Goal: Task Accomplishment & Management: Use online tool/utility

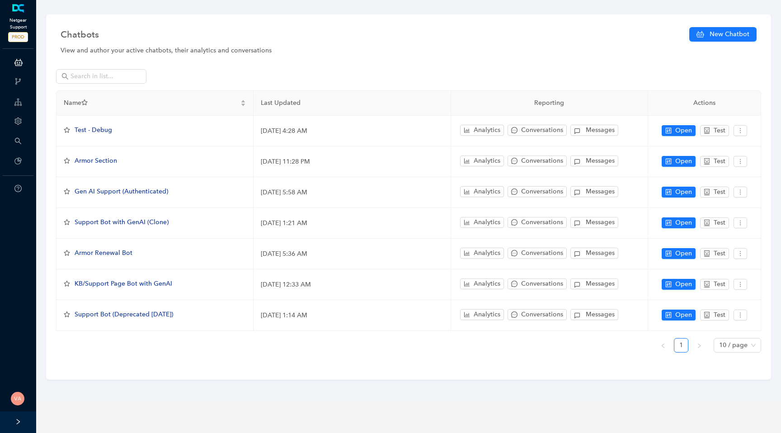
click at [22, 33] on span "PROD" at bounding box center [18, 37] width 20 height 10
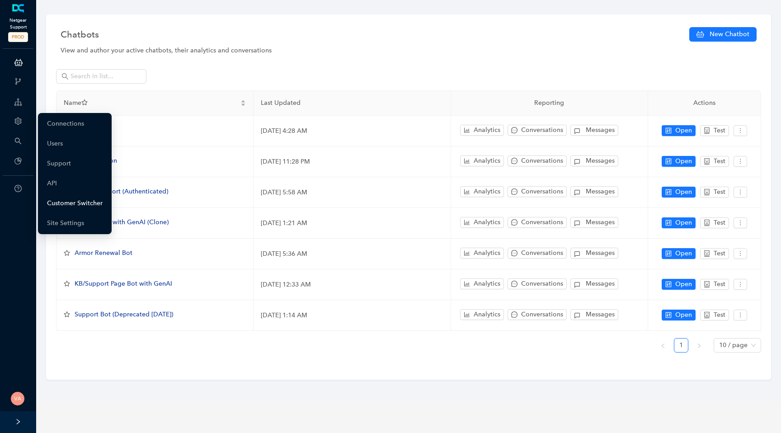
click at [89, 202] on link "Customer Switcher" at bounding box center [75, 203] width 56 height 18
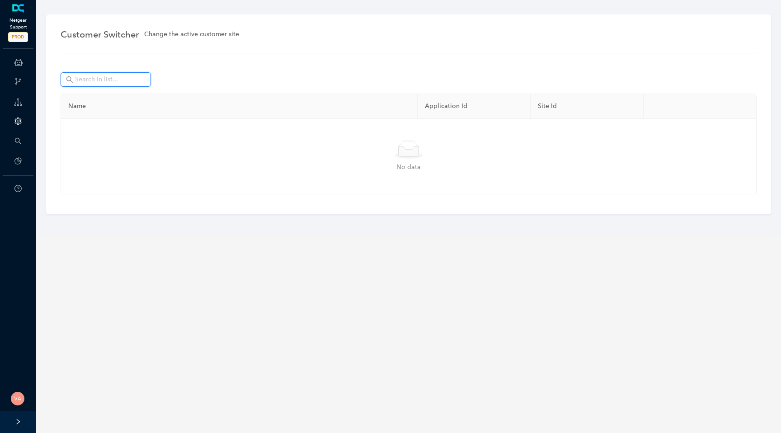
click at [136, 78] on input "text" at bounding box center [106, 80] width 63 height 10
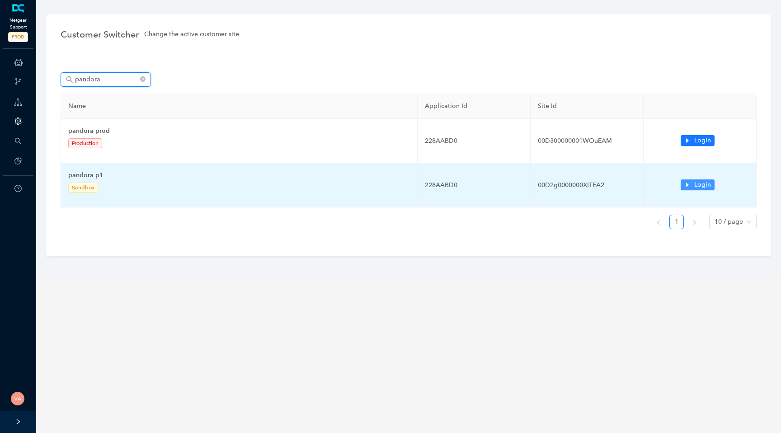
type input "pandora"
click at [708, 184] on span "Login" at bounding box center [702, 185] width 17 height 10
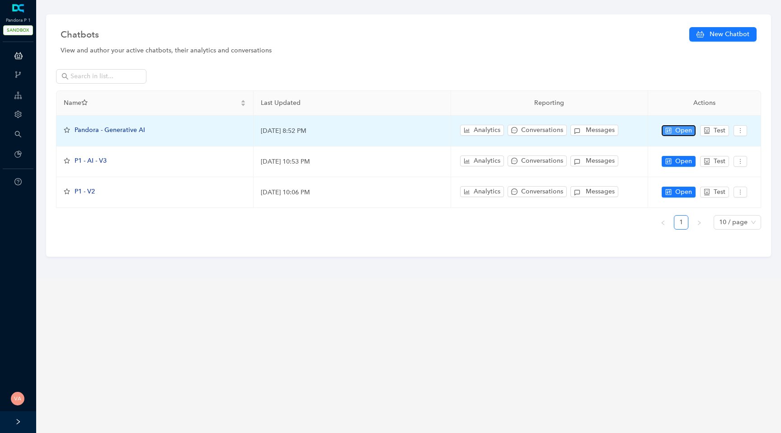
click at [671, 131] on icon "control" at bounding box center [669, 130] width 6 height 6
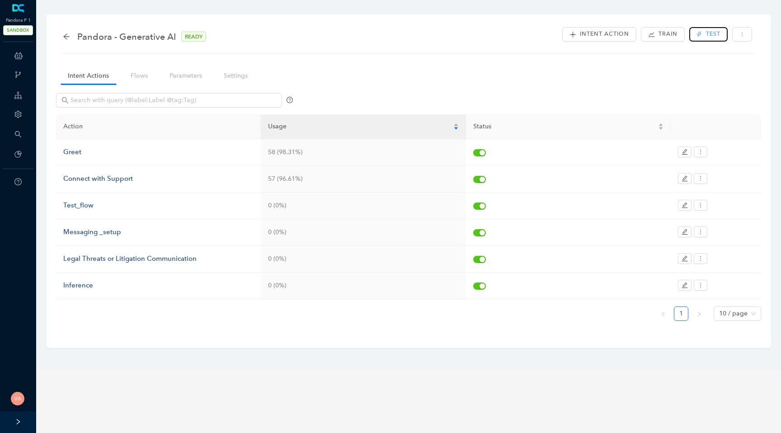
click at [698, 32] on icon "thunderbolt" at bounding box center [699, 34] width 5 height 5
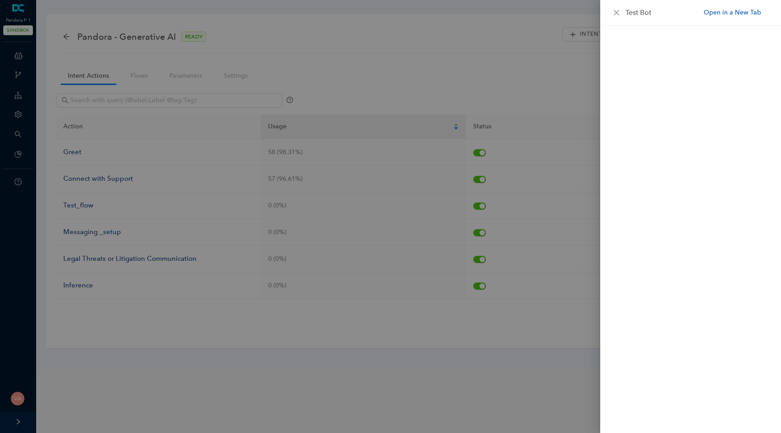
click at [725, 12] on link "Open in a New Tab" at bounding box center [732, 12] width 57 height 9
click at [161, 26] on div at bounding box center [390, 216] width 781 height 433
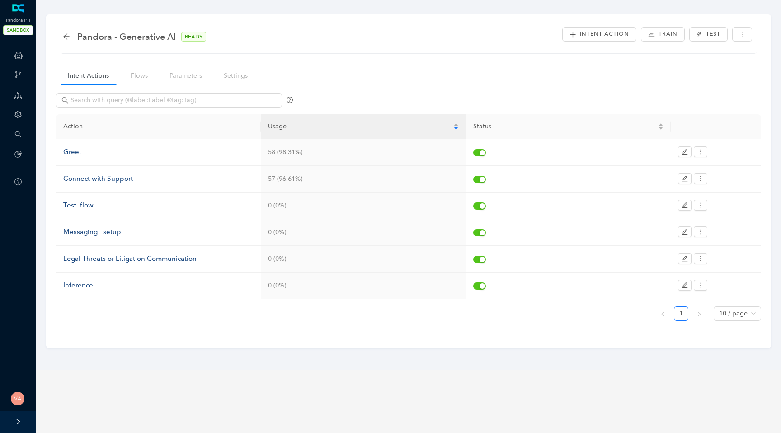
click at [62, 37] on div "Pandora - Generative AI READY Intent Action Train Test" at bounding box center [409, 39] width 696 height 28
click at [66, 37] on icon "arrow-left" at bounding box center [66, 36] width 7 height 7
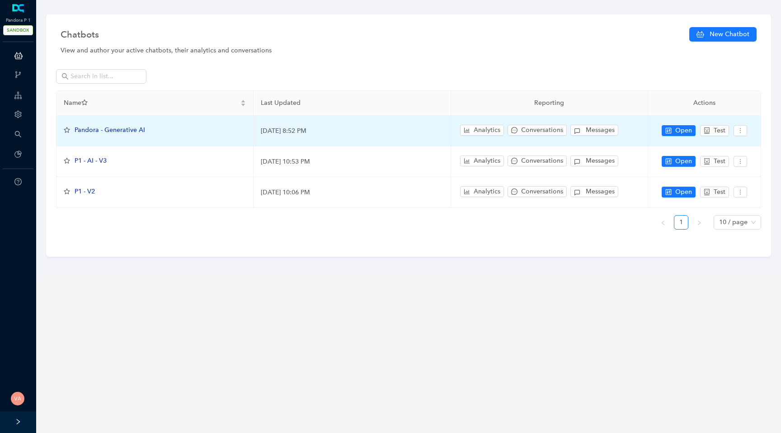
click at [133, 131] on span "Pandora - Generative AI" at bounding box center [110, 130] width 71 height 8
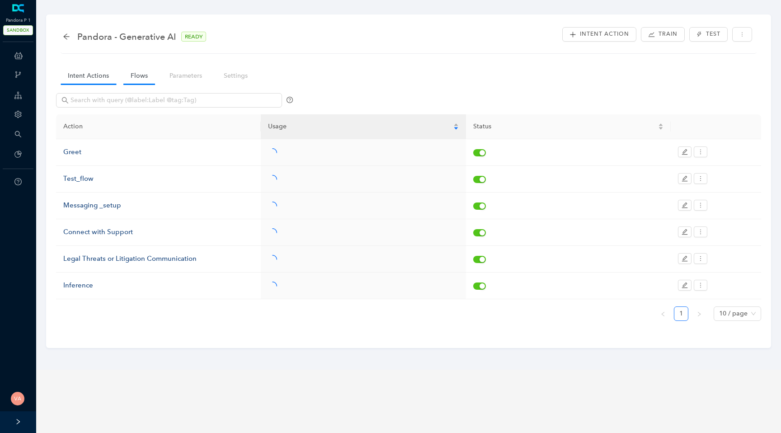
click at [140, 83] on link "Flows" at bounding box center [139, 75] width 32 height 17
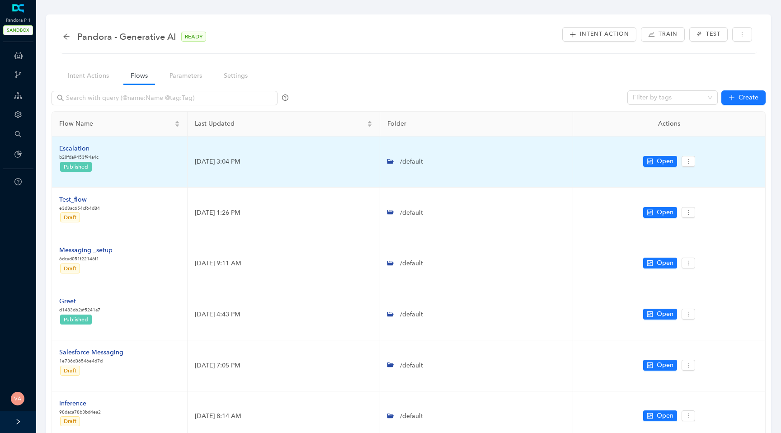
click at [71, 147] on div "Escalation" at bounding box center [78, 149] width 39 height 10
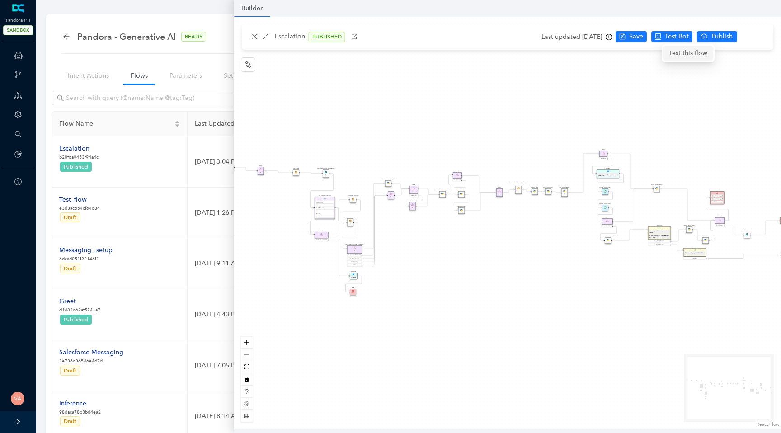
click at [685, 55] on span "Test this flow" at bounding box center [688, 53] width 38 height 10
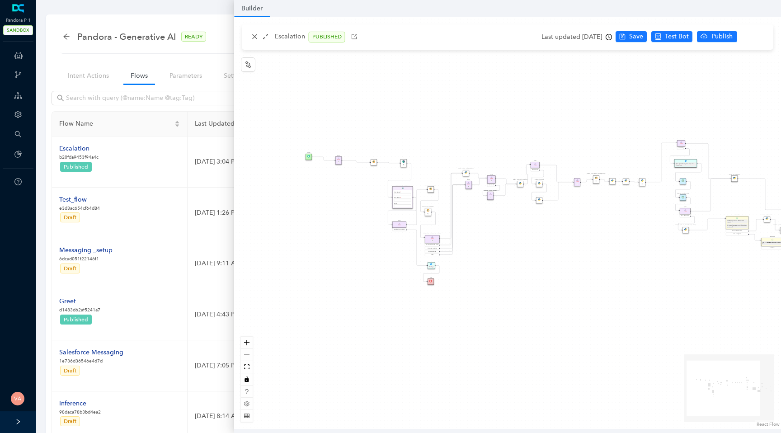
drag, startPoint x: 395, startPoint y: 146, endPoint x: 480, endPoint y: 136, distance: 85.1
click at [480, 136] on div "Data Table Start Rule P IsAvailable Rule newContact Get Contact details First N…" at bounding box center [507, 223] width 547 height 412
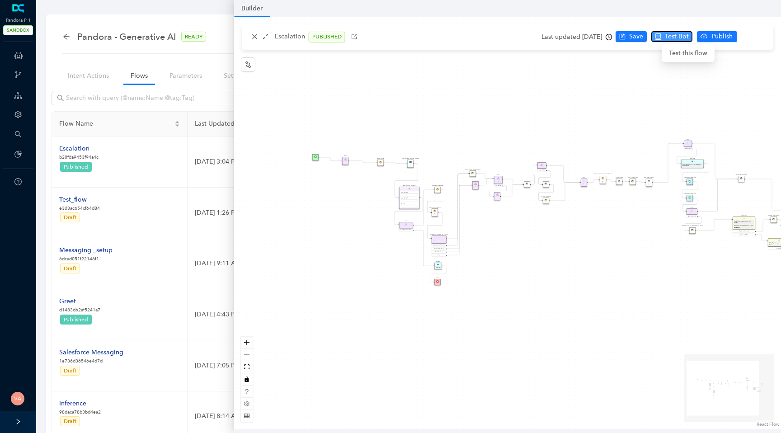
click at [685, 39] on span "Test Bot" at bounding box center [677, 37] width 24 height 10
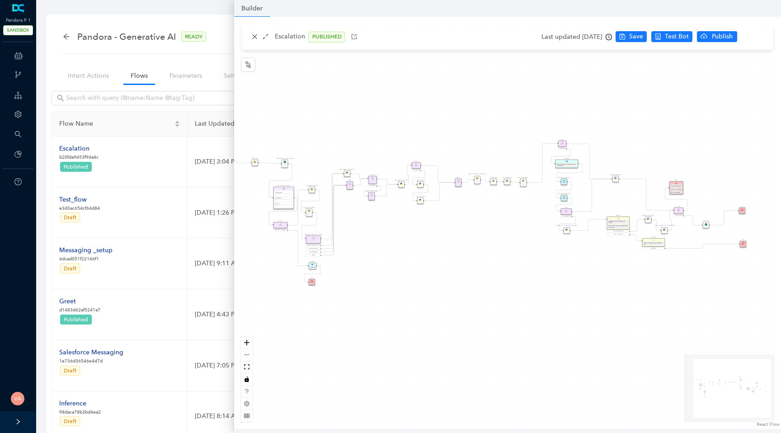
drag, startPoint x: 562, startPoint y: 223, endPoint x: 305, endPoint y: 220, distance: 256.8
click at [305, 220] on div "Data Table Start Rule P IsAvailable Rule newContact Get Contact details First N…" at bounding box center [507, 223] width 547 height 412
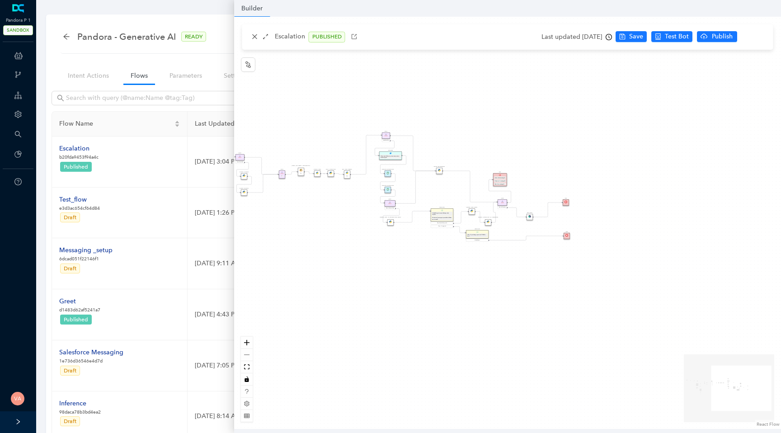
drag, startPoint x: 476, startPoint y: 265, endPoint x: 438, endPoint y: 264, distance: 38.4
click at [439, 264] on div "Data Table Start Rule P IsAvailable Rule newContact Get Contact details First N…" at bounding box center [507, 223] width 547 height 412
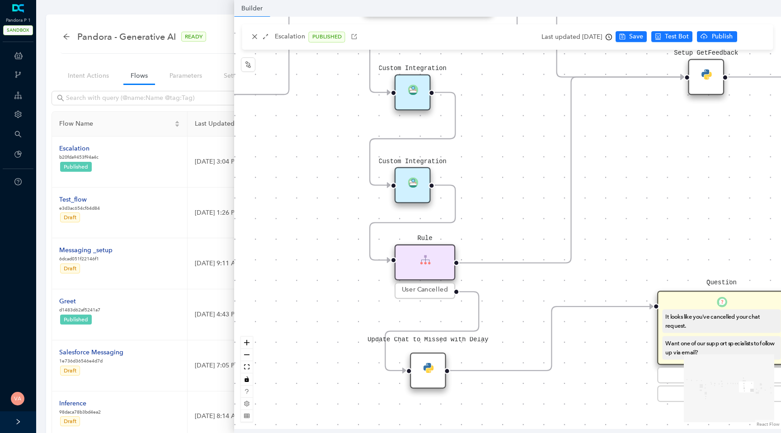
drag, startPoint x: 488, startPoint y: 284, endPoint x: 490, endPoint y: 76, distance: 208.4
click at [490, 76] on div "Data Table Start Rule P IsAvailable Rule newContact Get Contact details First N…" at bounding box center [507, 223] width 547 height 412
click at [411, 170] on div "Custom Integration" at bounding box center [413, 185] width 36 height 36
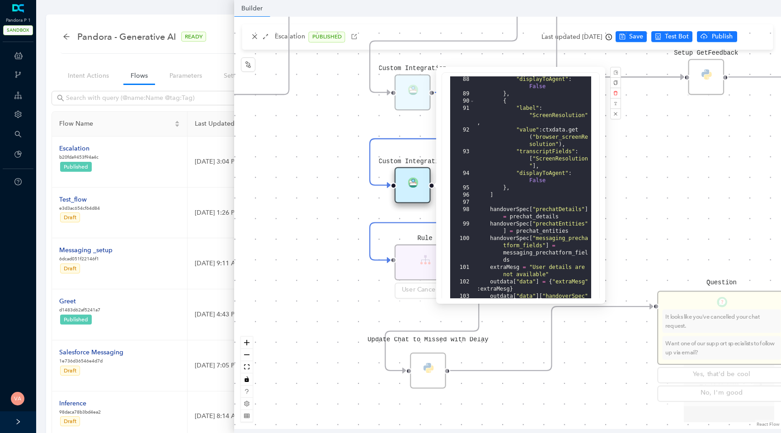
scroll to position [223, 0]
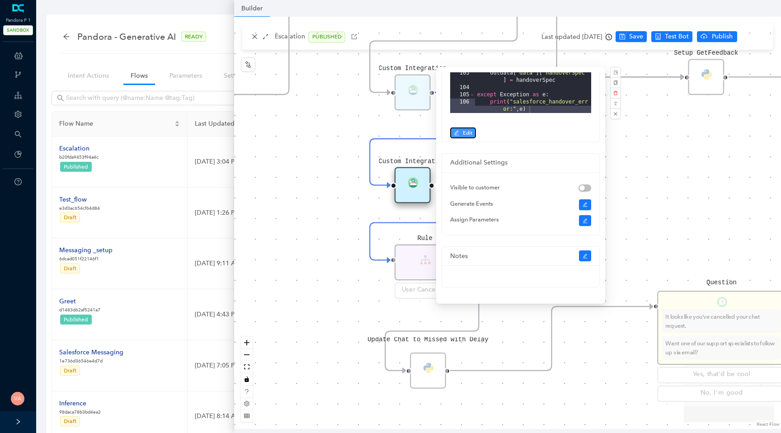
click at [466, 132] on span "Edit" at bounding box center [467, 133] width 9 height 8
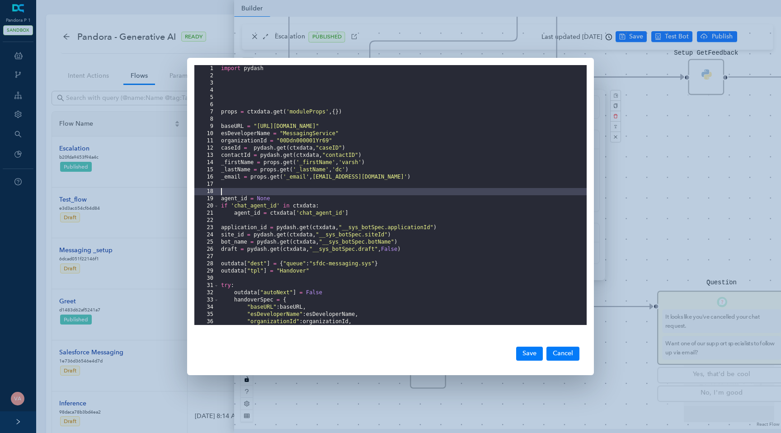
click at [432, 193] on div "import pydash props = ctxdata . get ( 'moduleProps' , { }) baseURL = "https://p…" at bounding box center [402, 202] width 367 height 274
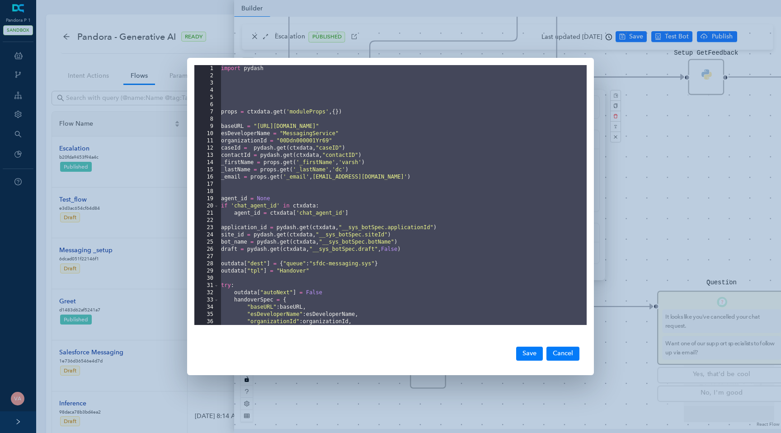
click at [595, 56] on div "1 2 3 4 5 6 7 8 9 10 11 12 13 14 15 16 17 18 19 20 21 22 23 24 25 26 27 28 29 3…" at bounding box center [390, 216] width 781 height 433
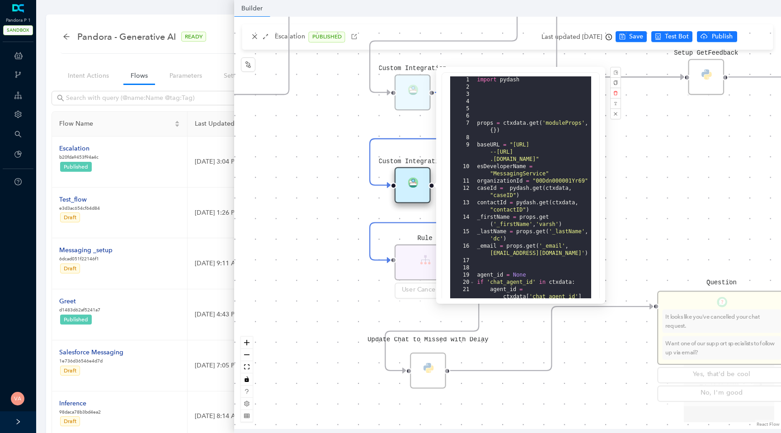
click at [326, 143] on div "Data Table Start Rule P IsAvailable Rule newContact Get Contact details First N…" at bounding box center [507, 223] width 547 height 412
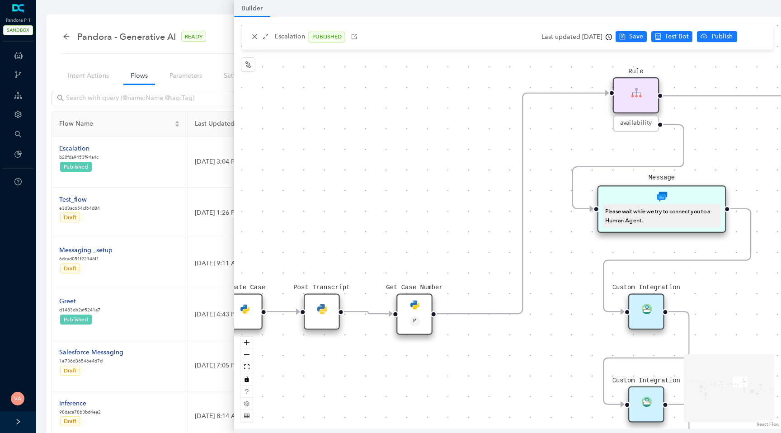
drag, startPoint x: 326, startPoint y: 143, endPoint x: 584, endPoint y: 362, distance: 338.0
click at [580, 362] on div "Data Table Start Rule P IsAvailable Rule newContact Get Contact details First N…" at bounding box center [507, 223] width 547 height 412
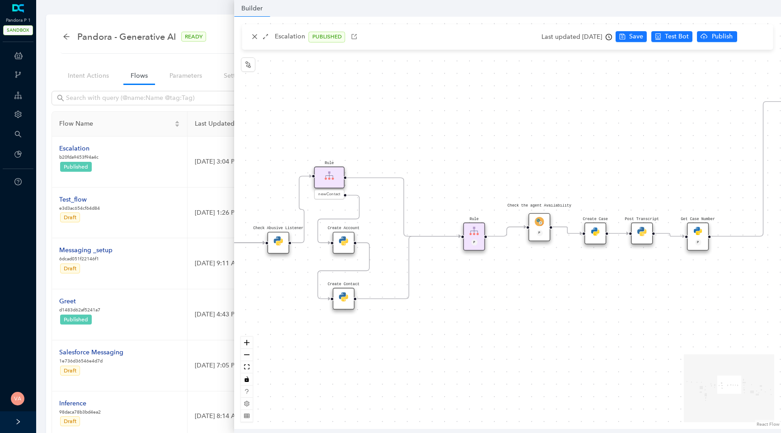
drag, startPoint x: 343, startPoint y: 330, endPoint x: 631, endPoint y: 328, distance: 288.4
click at [631, 328] on div "Data Table Start Rule P IsAvailable Rule newContact Get Contact details First N…" at bounding box center [507, 223] width 547 height 412
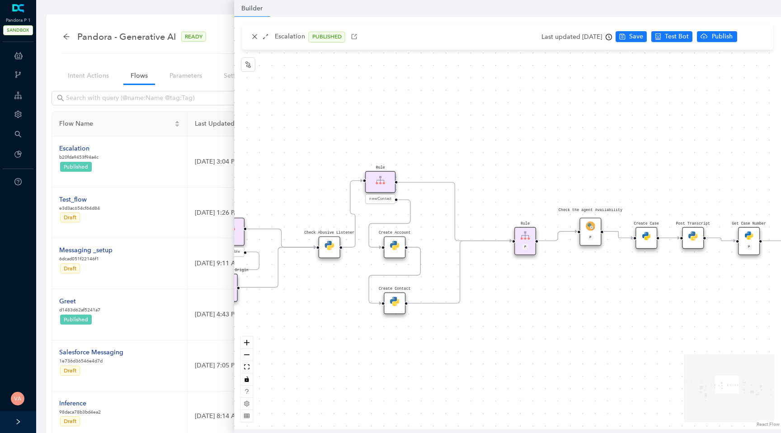
drag, startPoint x: 588, startPoint y: 302, endPoint x: 645, endPoint y: 307, distance: 57.6
click at [646, 307] on div "Data Table Start Rule P IsAvailable Rule newContact Get Contact details First N…" at bounding box center [507, 223] width 547 height 412
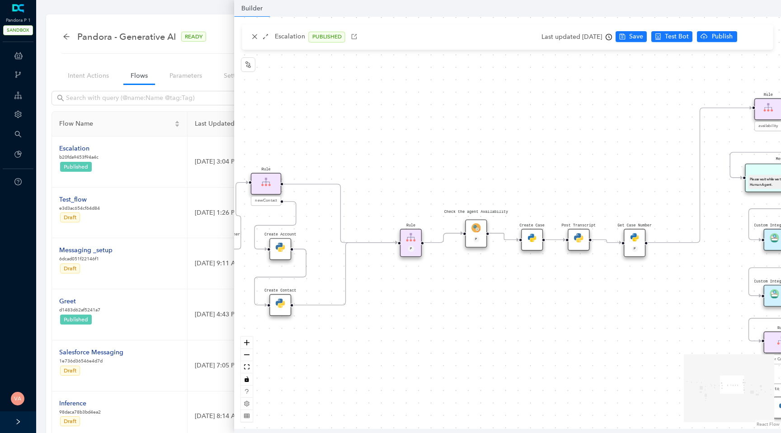
drag, startPoint x: 593, startPoint y: 296, endPoint x: 470, endPoint y: 297, distance: 122.5
click at [470, 297] on div "Data Table Start Rule P IsAvailable Rule newContact Get Contact details First N…" at bounding box center [507, 223] width 547 height 412
click at [528, 238] on img at bounding box center [531, 237] width 9 height 9
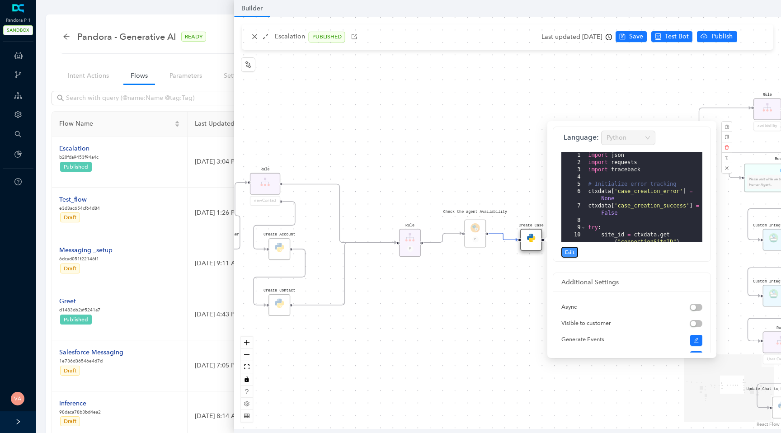
click at [566, 251] on span "Edit" at bounding box center [569, 252] width 9 height 8
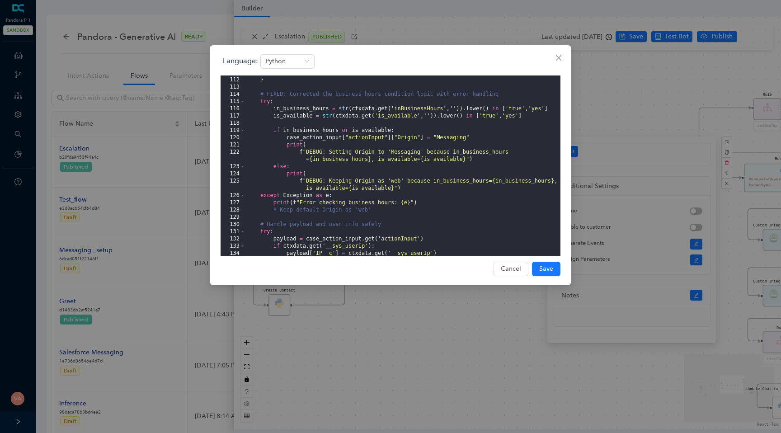
scroll to position [889, 0]
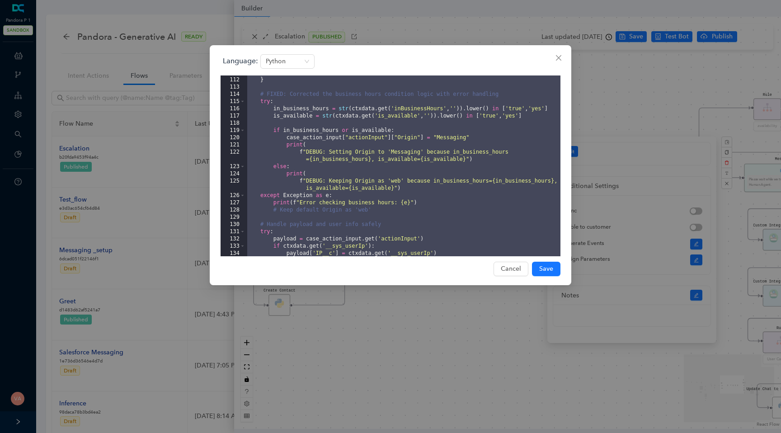
click at [377, 33] on div "Language: Python 111 112 113 114 115 116 117 118 119 120 121 122 123 124 125 12…" at bounding box center [390, 216] width 781 height 433
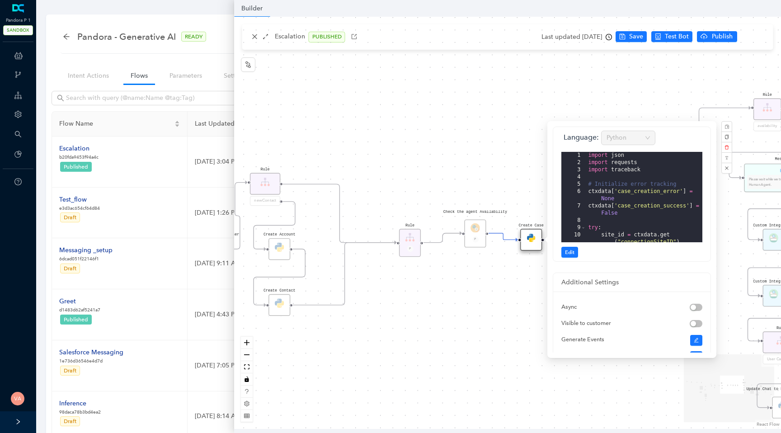
click at [424, 316] on div "Data Table Start Rule P IsAvailable Rule newContact Get Contact details First N…" at bounding box center [507, 223] width 547 height 412
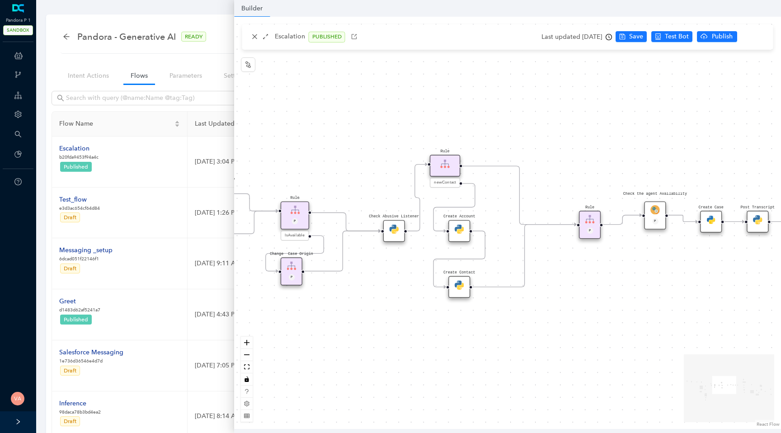
drag, startPoint x: 424, startPoint y: 316, endPoint x: 606, endPoint y: 298, distance: 182.6
click at [606, 298] on div "Data Table Start Rule P IsAvailable Rule newContact Get Contact details First N…" at bounding box center [507, 223] width 547 height 412
click at [461, 233] on img at bounding box center [461, 229] width 9 height 9
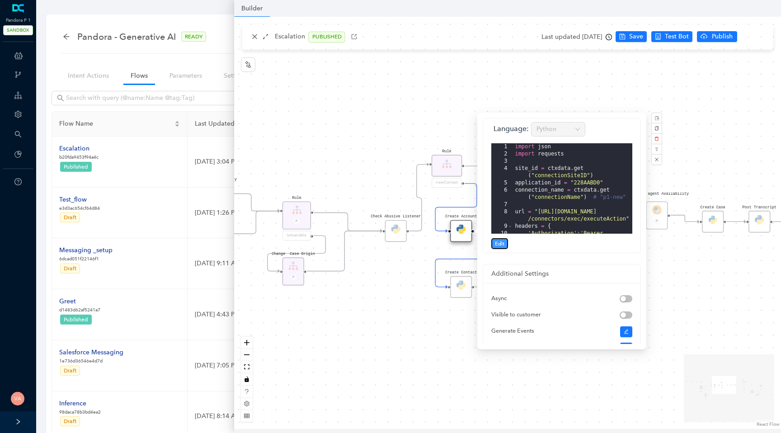
click at [499, 241] on span "Edit" at bounding box center [499, 244] width 9 height 8
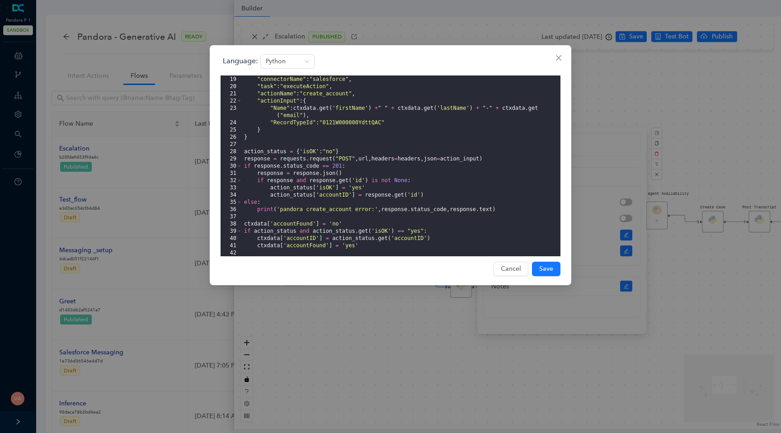
scroll to position [217, 0]
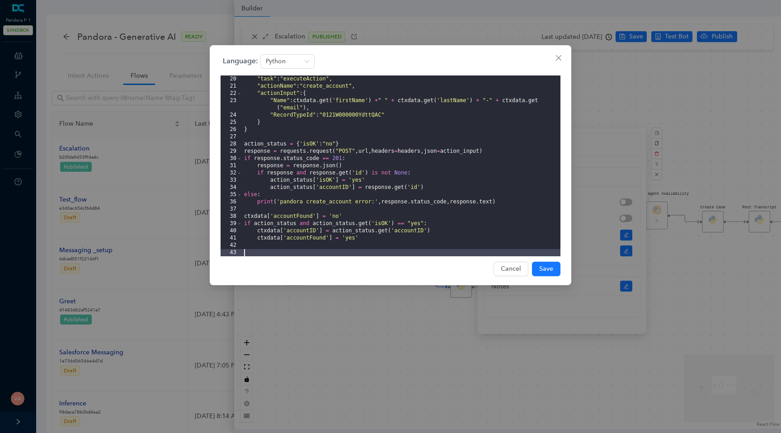
click at [423, 359] on div "Language: Python 20 21 22 23 24 25 26 27 28 29 30 31 32 33 34 35 36 37 38 39 40…" at bounding box center [390, 216] width 781 height 433
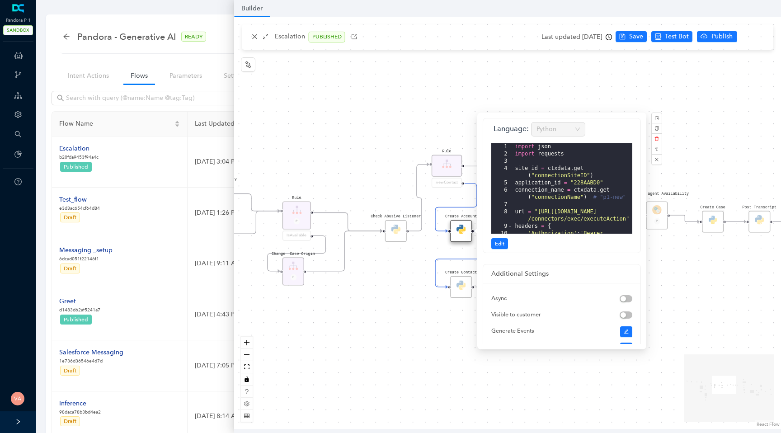
click at [406, 358] on div "Data Table Start Rule P IsAvailable Rule newContact Get Contact details First N…" at bounding box center [507, 223] width 547 height 412
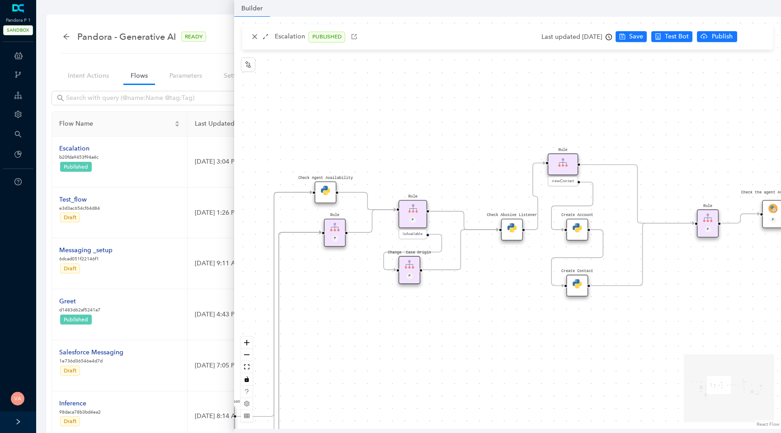
drag, startPoint x: 388, startPoint y: 292, endPoint x: 508, endPoint y: 289, distance: 119.8
click at [508, 289] on div "Data Table Start Rule P IsAvailable Rule newContact Get Contact details First N…" at bounding box center [507, 223] width 547 height 412
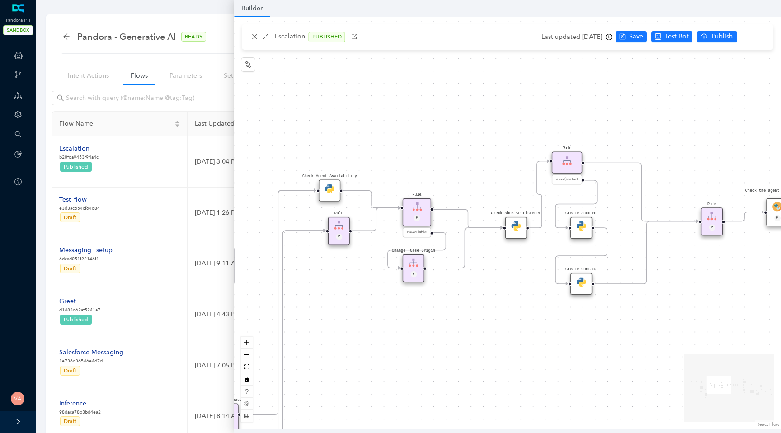
drag, startPoint x: 492, startPoint y: 297, endPoint x: 561, endPoint y: 269, distance: 74.6
click at [527, 287] on div "Data Table Start Rule P IsAvailable Rule newContact Get Contact details First N…" at bounding box center [507, 223] width 547 height 412
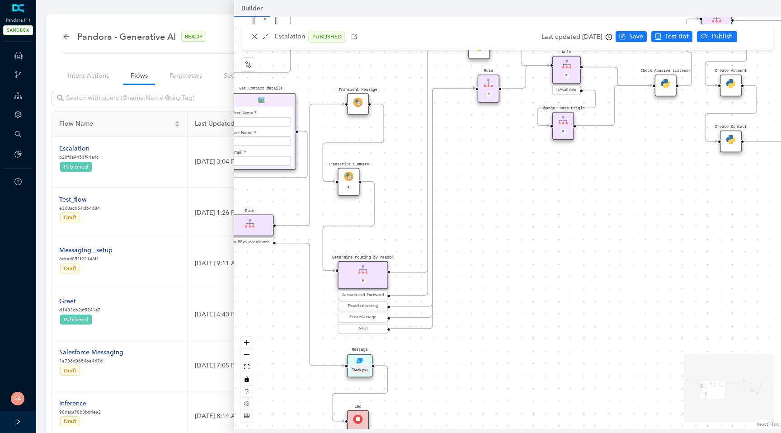
drag, startPoint x: 465, startPoint y: 307, endPoint x: 582, endPoint y: 179, distance: 173.7
click at [582, 178] on div "Data Table Start Rule P IsAvailable Rule newContact Get Contact details First N…" at bounding box center [507, 223] width 547 height 412
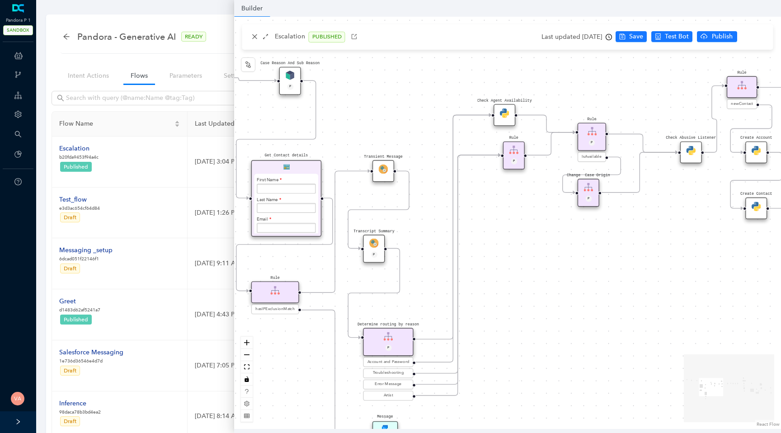
drag, startPoint x: 503, startPoint y: 190, endPoint x: 526, endPoint y: 256, distance: 69.9
click at [526, 256] on div "Data Table Start Rule P IsAvailable Rule newContact Get Contact details First N…" at bounding box center [507, 223] width 547 height 412
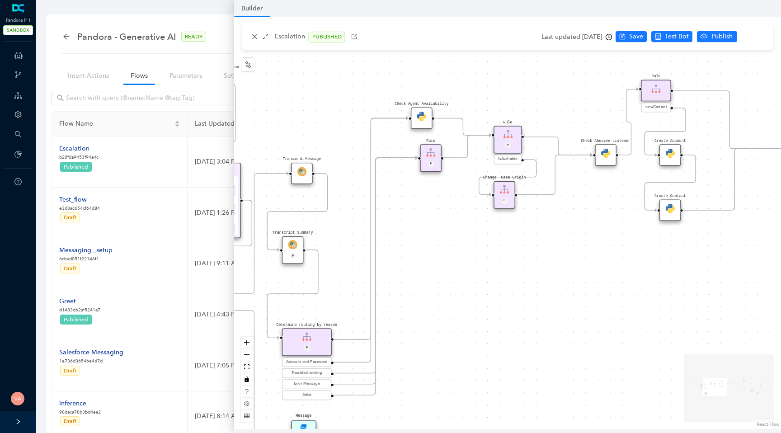
drag, startPoint x: 570, startPoint y: 282, endPoint x: 455, endPoint y: 292, distance: 114.7
click at [455, 292] on div "Data Table Start Rule P IsAvailable Rule newContact Get Contact details First N…" at bounding box center [507, 223] width 547 height 412
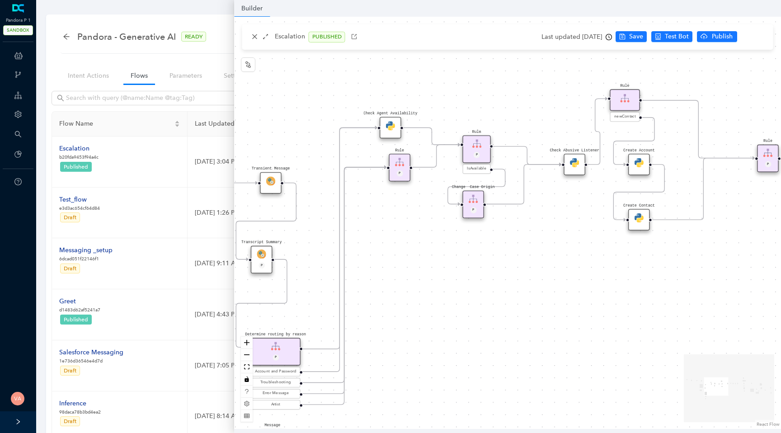
click at [574, 159] on img at bounding box center [574, 162] width 9 height 9
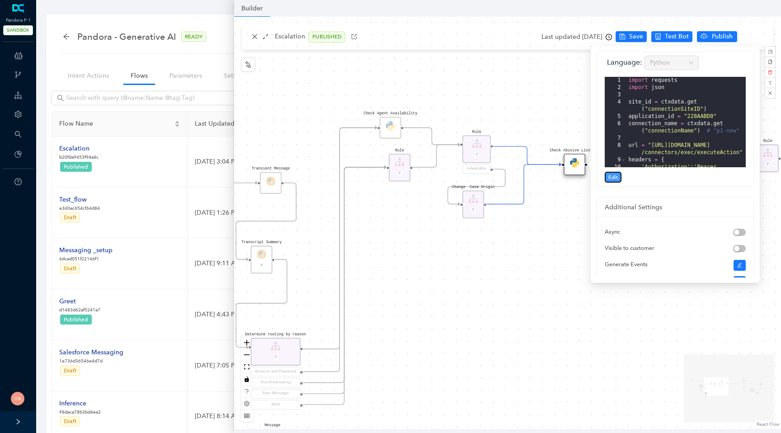
click at [613, 176] on span "Edit" at bounding box center [612, 177] width 9 height 8
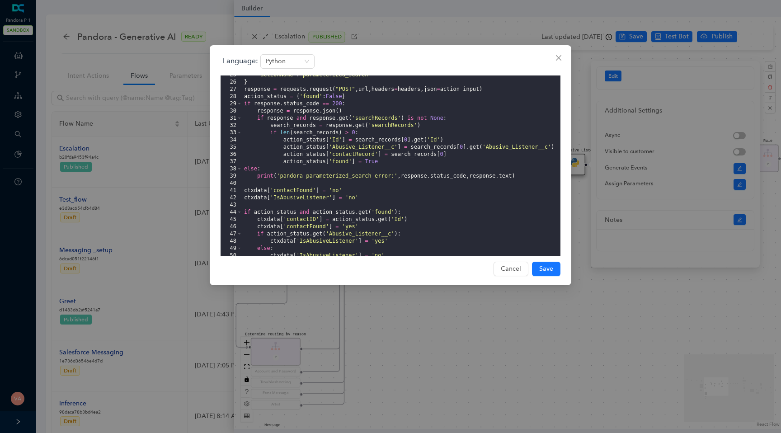
scroll to position [186, 0]
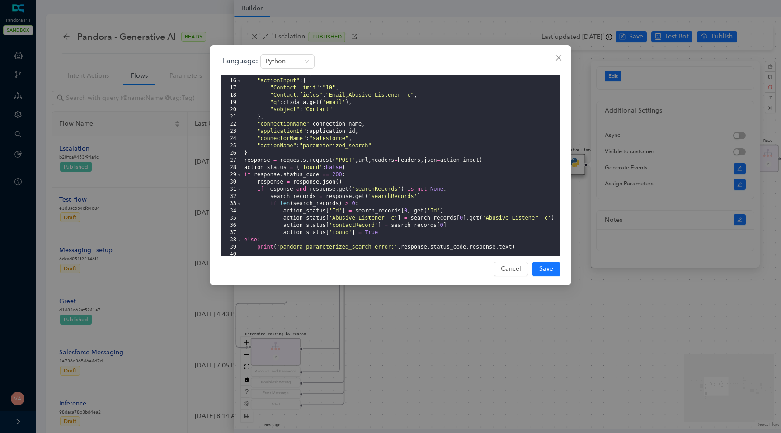
click at [443, 335] on div "Language: Python 15 16 17 18 19 20 21 22 23 24 25 26 27 28 29 30 31 32 33 34 35…" at bounding box center [390, 216] width 781 height 433
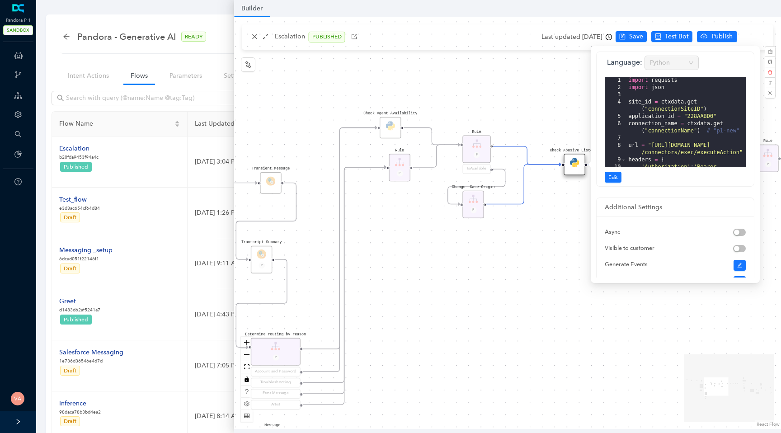
click at [553, 310] on div "Data Table Start Rule P IsAvailable Rule newContact Get Contact details First N…" at bounding box center [507, 223] width 547 height 412
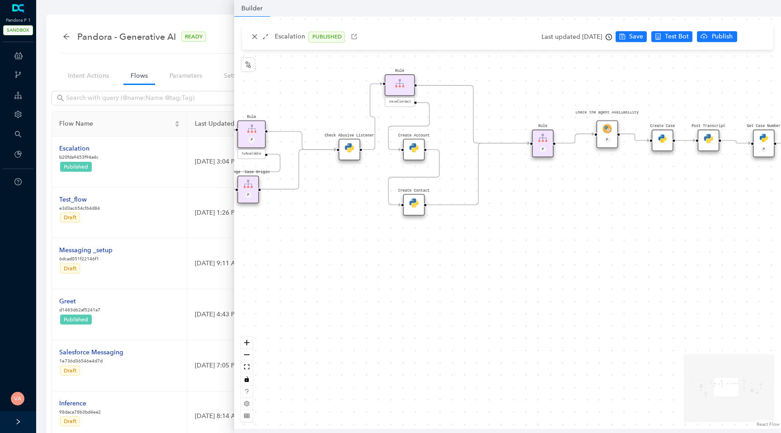
drag, startPoint x: 594, startPoint y: 312, endPoint x: 369, endPoint y: 297, distance: 225.6
click at [369, 297] on div "Data Table Start Rule P IsAvailable Rule newContact Get Contact details First N…" at bounding box center [507, 223] width 547 height 412
click at [418, 209] on div "Create Contact" at bounding box center [414, 205] width 22 height 22
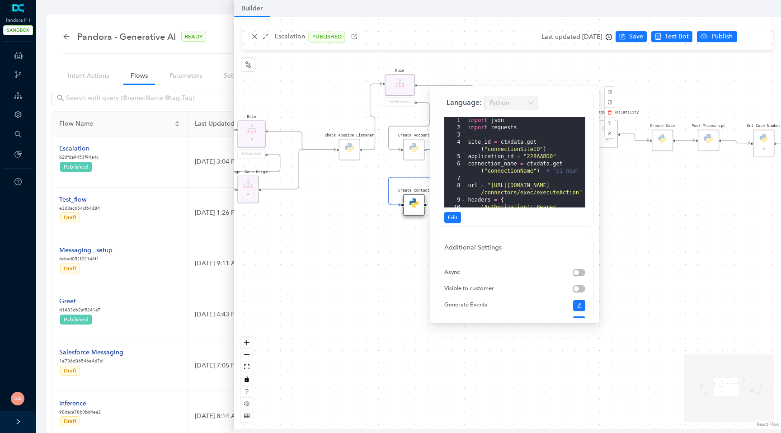
click at [371, 265] on div "Data Table Start Rule P IsAvailable Rule newContact Get Contact details First N…" at bounding box center [507, 223] width 547 height 412
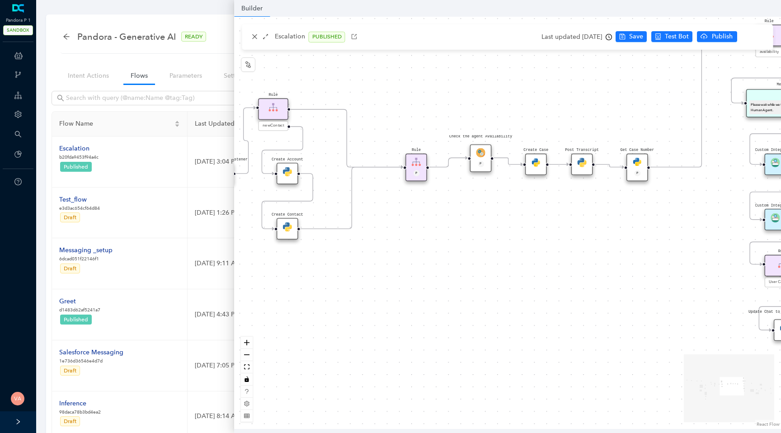
drag, startPoint x: 516, startPoint y: 253, endPoint x: 381, endPoint y: 279, distance: 136.7
click at [381, 279] on div "Data Table Start Rule P IsAvailable Rule newContact Get Contact details First N…" at bounding box center [507, 223] width 547 height 412
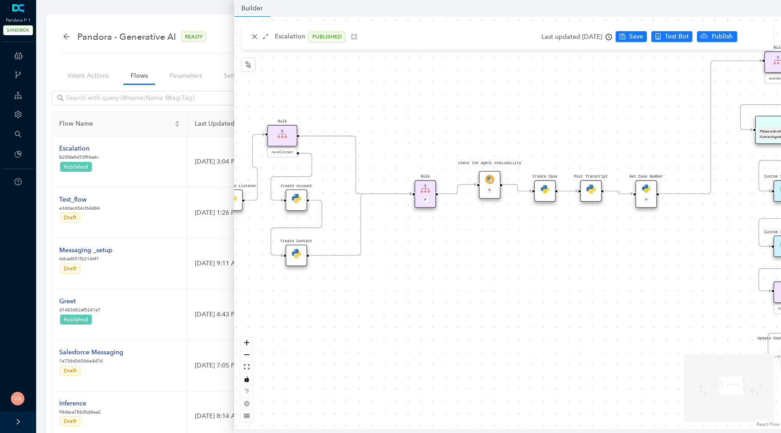
drag, startPoint x: 397, startPoint y: 283, endPoint x: 368, endPoint y: 314, distance: 42.5
click at [368, 314] on div "Data Table Start Rule P IsAvailable Rule newContact Get Contact details First N…" at bounding box center [507, 223] width 547 height 412
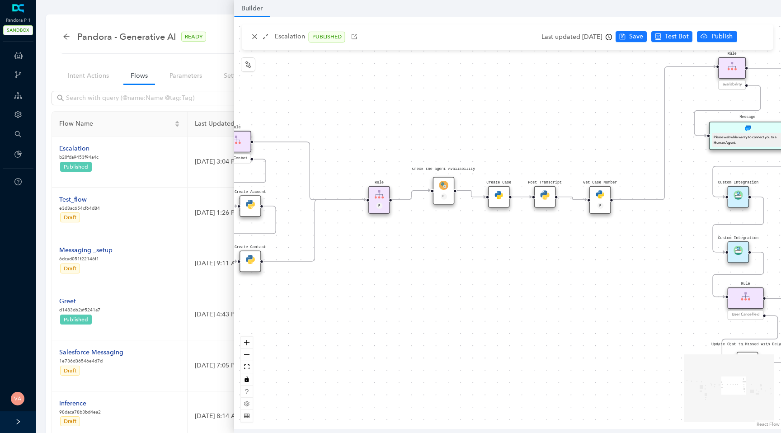
click at [502, 196] on img at bounding box center [498, 194] width 9 height 9
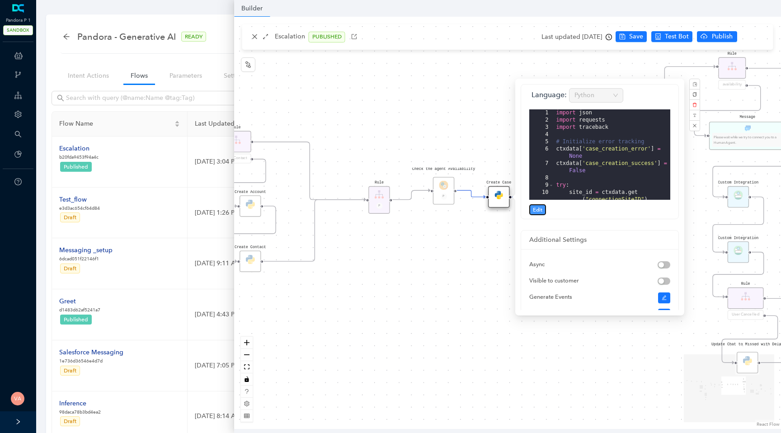
click at [532, 211] on button "Edit" at bounding box center [537, 209] width 17 height 11
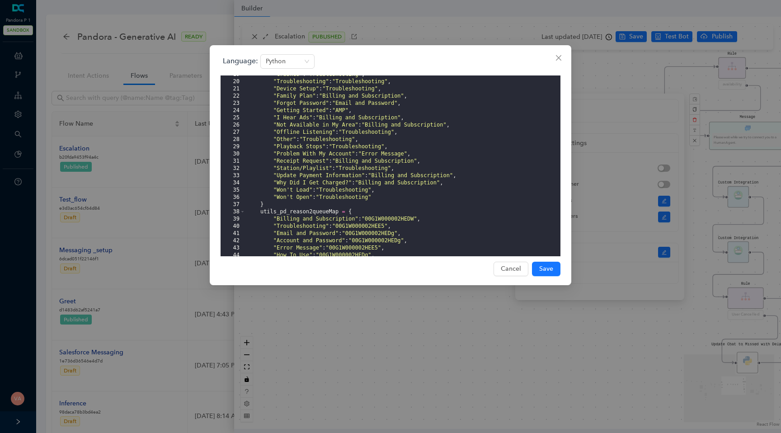
scroll to position [119, 0]
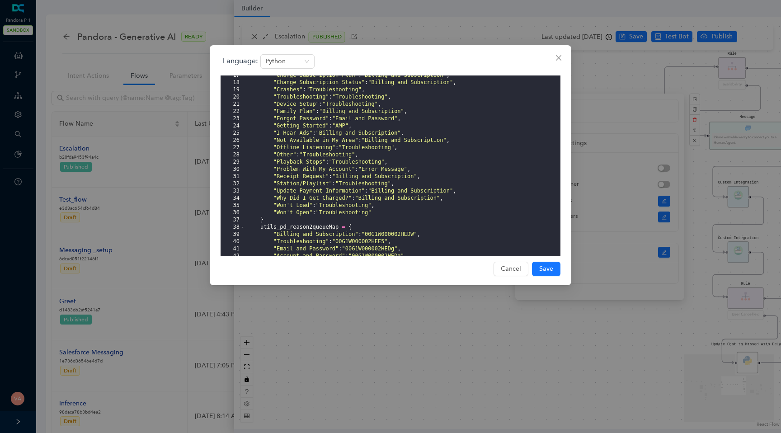
click at [349, 194] on div ""Change Subscription Plan" : "Billing and Subscription" , "Change Subscription …" at bounding box center [402, 169] width 315 height 195
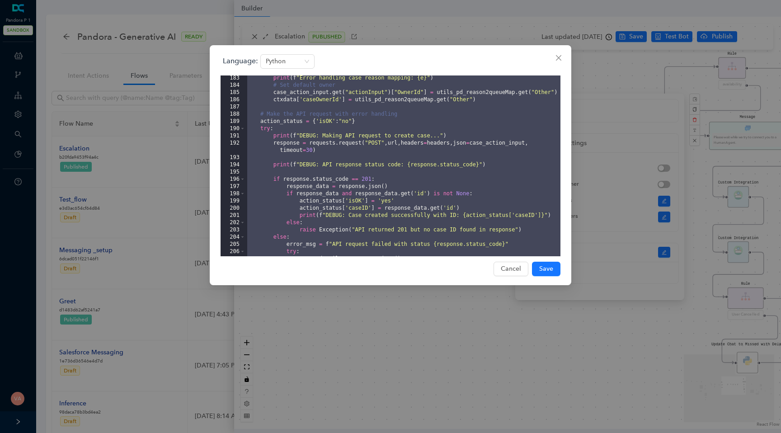
scroll to position [1909, 0]
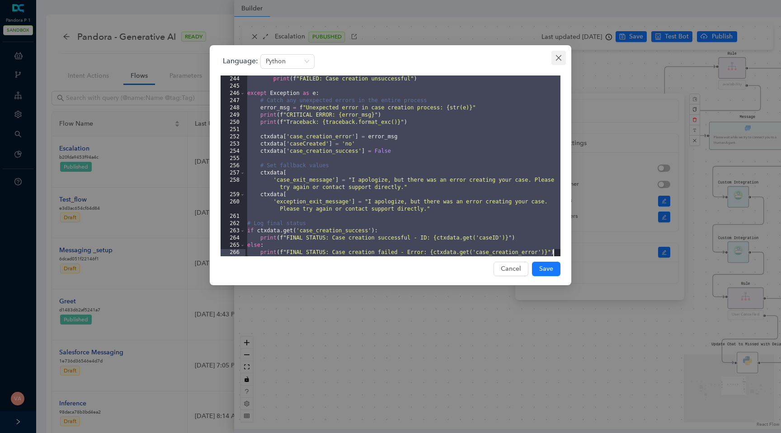
click at [558, 56] on icon "close" at bounding box center [558, 57] width 7 height 7
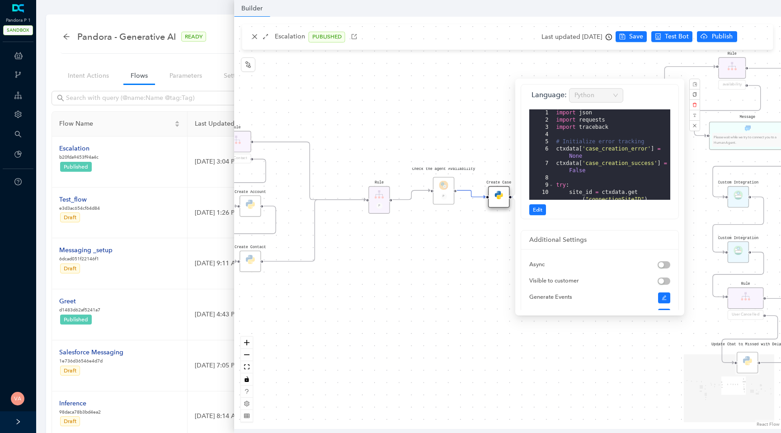
click at [592, 67] on div "Data Table Start Rule P IsAvailable Rule newContact Get Contact details First N…" at bounding box center [507, 223] width 547 height 412
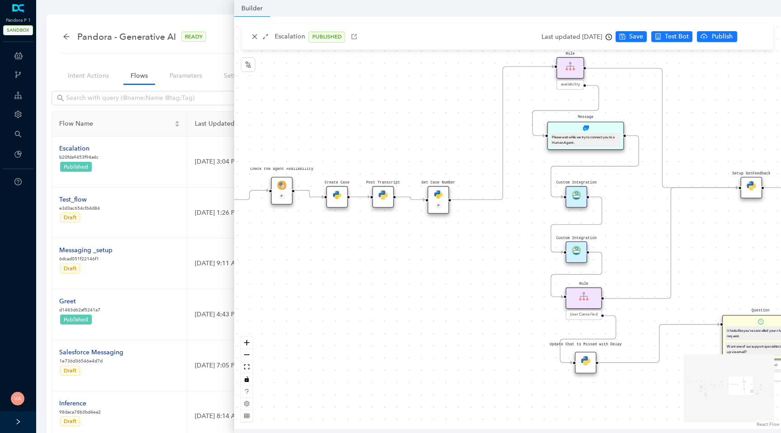
drag, startPoint x: 552, startPoint y: 108, endPoint x: 387, endPoint y: 108, distance: 164.5
click at [387, 108] on div "Data Table Start Rule P IsAvailable Rule newContact Get Contact details First N…" at bounding box center [507, 223] width 547 height 412
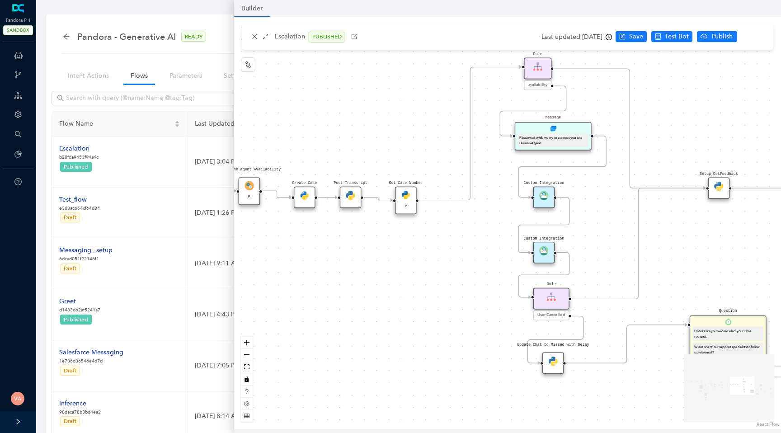
drag, startPoint x: 428, startPoint y: 137, endPoint x: 323, endPoint y: 137, distance: 104.9
click at [323, 137] on div "Data Table Start Rule P IsAvailable Rule newContact Get Contact details First N…" at bounding box center [507, 223] width 547 height 412
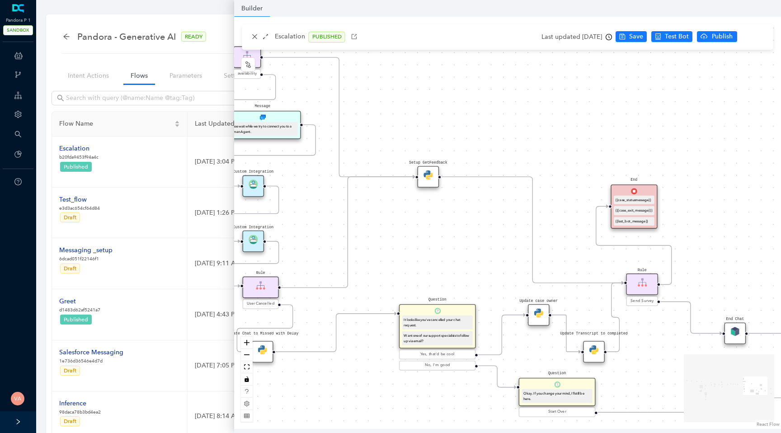
drag, startPoint x: 603, startPoint y: 137, endPoint x: 387, endPoint y: 126, distance: 215.9
click at [387, 126] on div "Data Table Start Rule P IsAvailable Rule newContact Get Contact details First N…" at bounding box center [507, 223] width 547 height 412
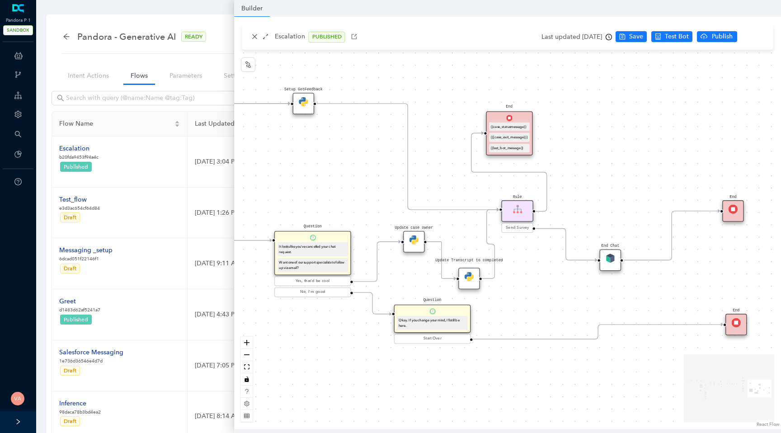
drag, startPoint x: 529, startPoint y: 146, endPoint x: 405, endPoint y: 73, distance: 144.7
click at [405, 73] on div "Data Table Start Rule P IsAvailable Rule newContact Get Contact details First N…" at bounding box center [507, 223] width 547 height 412
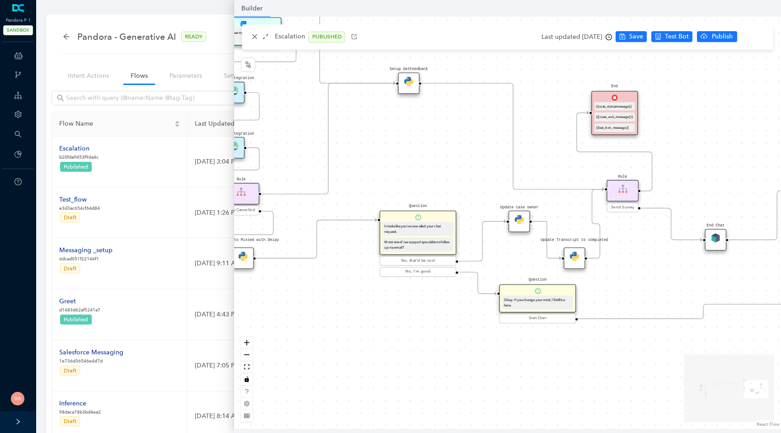
drag, startPoint x: 638, startPoint y: 178, endPoint x: 781, endPoint y: 175, distance: 142.8
click at [781, 174] on div "Data Table Start Rule P IsAvailable Rule newContact Get Contact details First N…" at bounding box center [507, 223] width 547 height 412
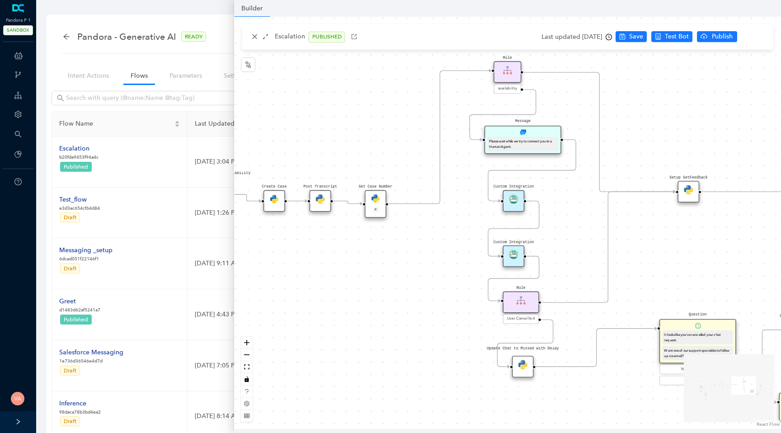
drag, startPoint x: 519, startPoint y: 145, endPoint x: 760, endPoint y: 236, distance: 258.1
click at [760, 236] on div "Data Table Start Rule P IsAvailable Rule newContact Get Contact details First N…" at bounding box center [507, 223] width 547 height 412
click at [515, 254] on img at bounding box center [513, 254] width 9 height 9
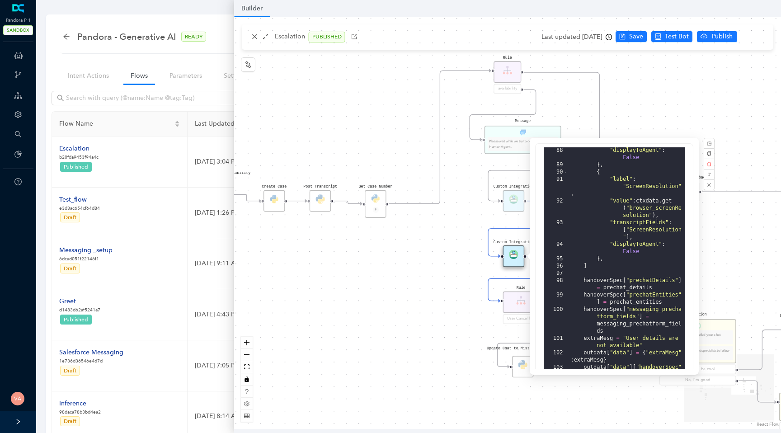
scroll to position [174, 0]
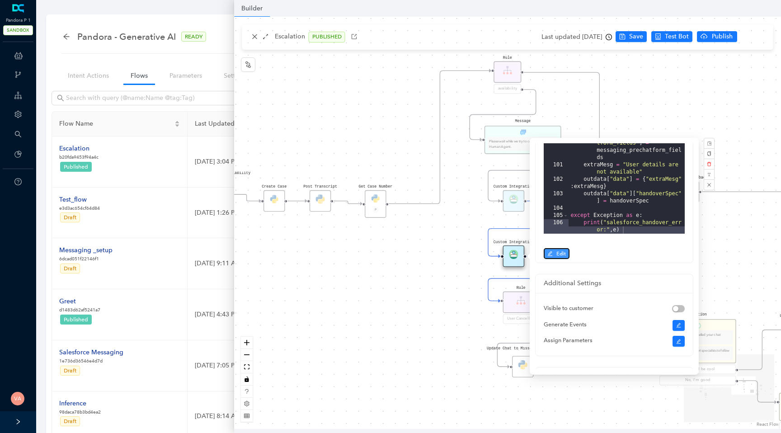
click at [552, 257] on button "Edit" at bounding box center [557, 253] width 26 height 11
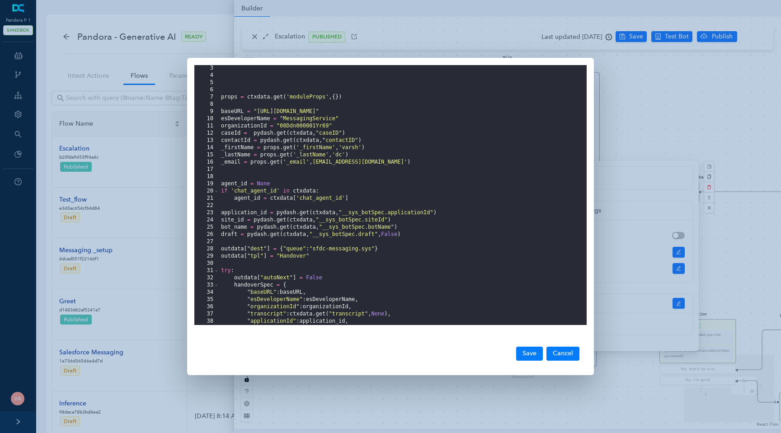
scroll to position [0, 0]
click at [445, 164] on div "props = ctxdata . get ( 'moduleProps' , { }) baseURL = "https://pandora--pandor…" at bounding box center [402, 202] width 367 height 274
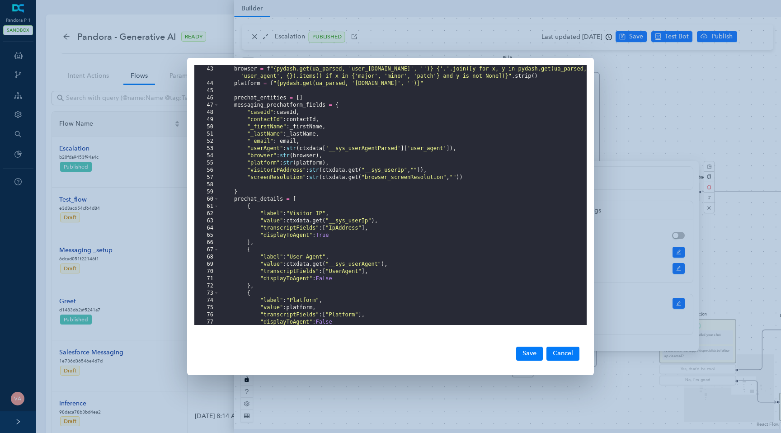
scroll to position [278, 0]
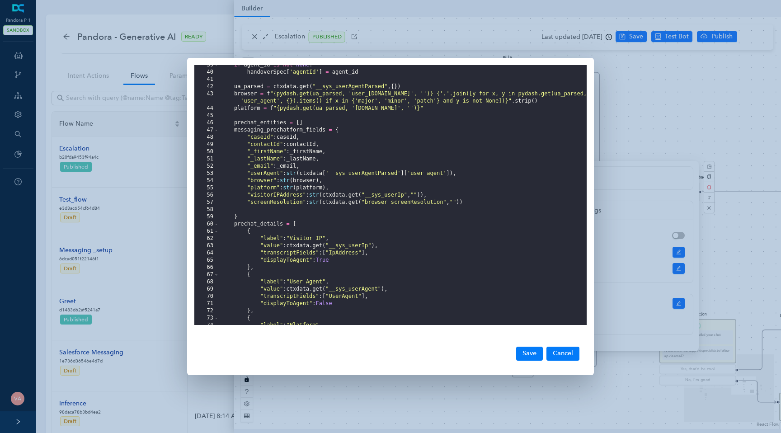
click at [480, 205] on div "if agent_id is not None : handoverSpec [ 'agentId' ] = agent_id ua_parsed = ctx…" at bounding box center [402, 198] width 367 height 274
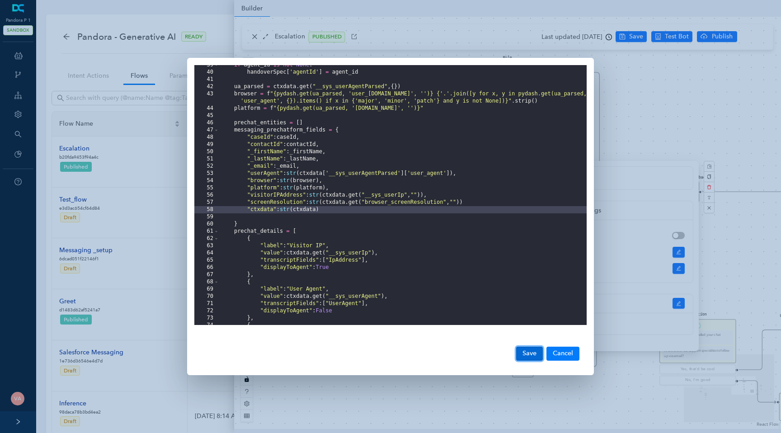
click at [529, 355] on button "Save" at bounding box center [529, 354] width 27 height 14
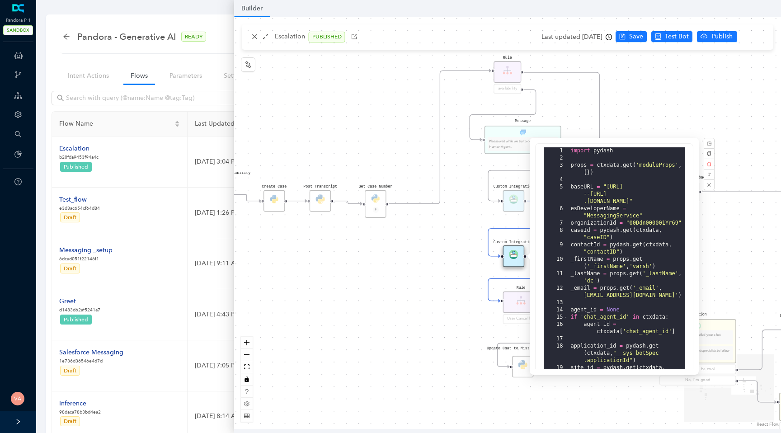
click at [431, 254] on div "Data Table Start Rule P IsAvailable Rule newContact Get Contact details First N…" at bounding box center [507, 223] width 547 height 412
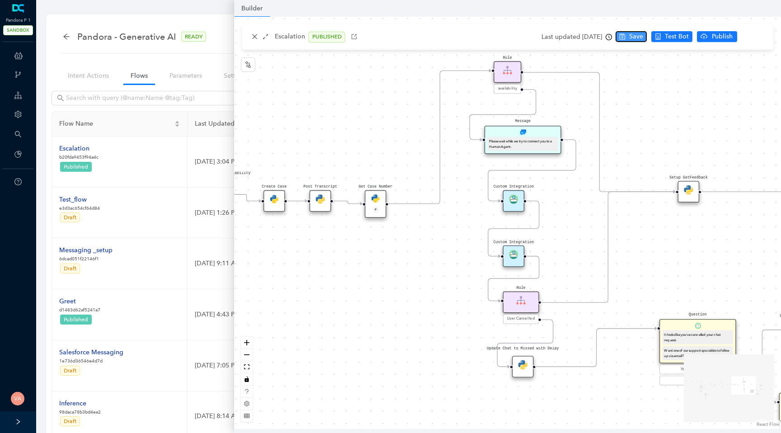
click at [626, 37] on button "Save" at bounding box center [631, 36] width 31 height 11
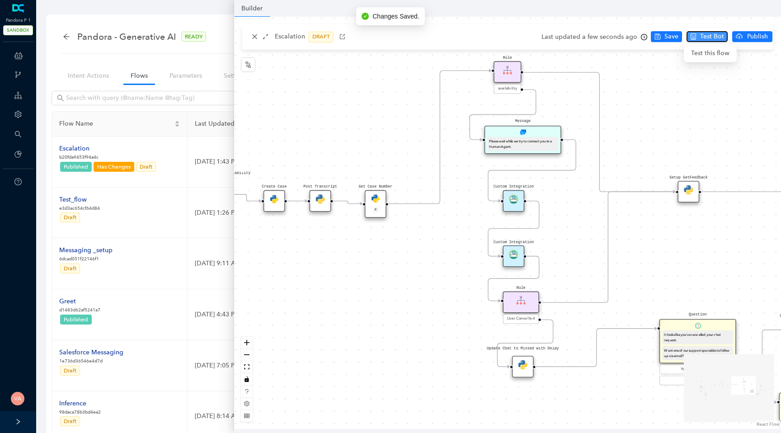
click at [696, 39] on button "Test Bot" at bounding box center [707, 36] width 41 height 11
click at [197, 58] on div "Pandora - Generative AI READY Intent Action Train Test Intent Actions Flows Par…" at bounding box center [408, 359] width 725 height 690
click at [252, 37] on icon "close" at bounding box center [255, 36] width 6 height 6
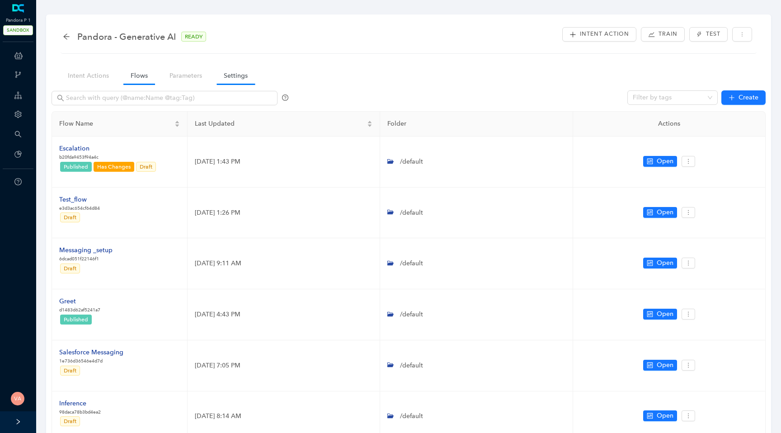
click at [223, 77] on link "Settings" at bounding box center [236, 75] width 38 height 17
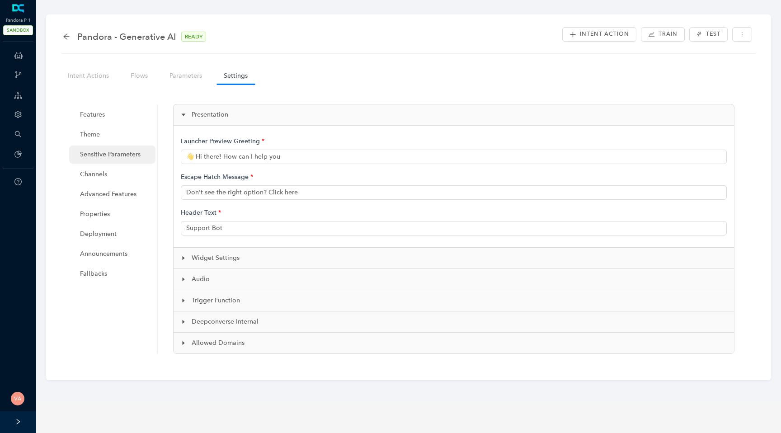
type input "👋 Hi there! How can I help you?"
type input "Pandora Support"
click at [188, 258] on div at bounding box center [186, 258] width 11 height 10
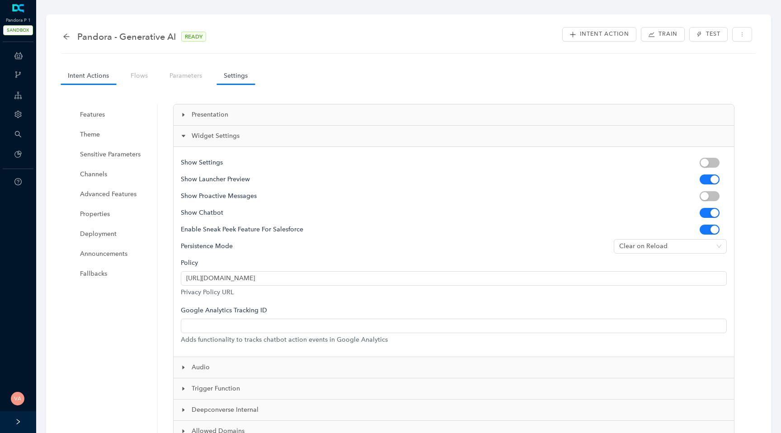
click at [80, 73] on link "Intent Actions" at bounding box center [89, 75] width 56 height 17
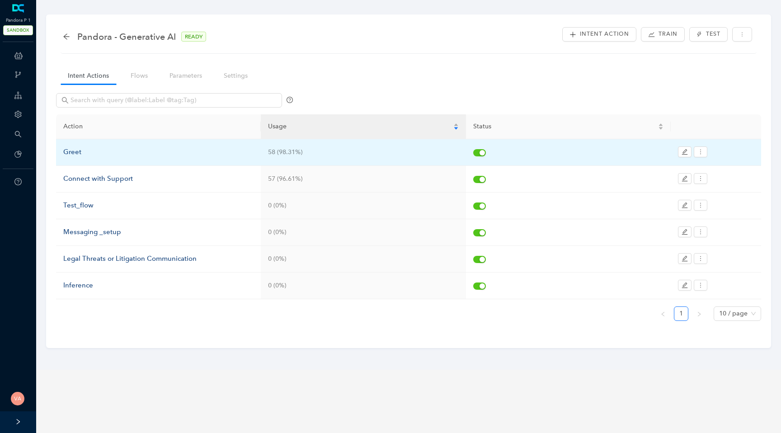
click at [75, 151] on div "Greet" at bounding box center [158, 152] width 190 height 11
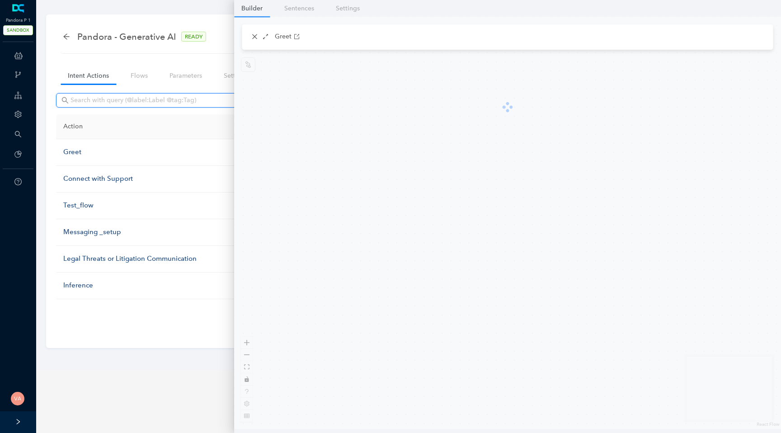
click at [76, 97] on input "text" at bounding box center [170, 100] width 199 height 10
click at [138, 75] on link "Flows" at bounding box center [139, 75] width 32 height 17
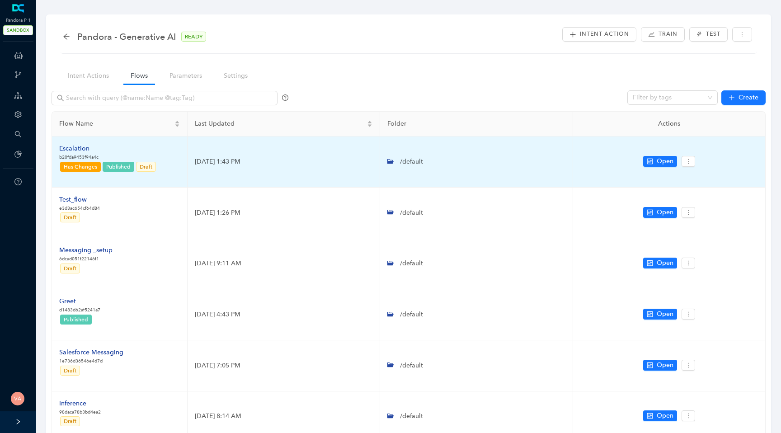
click at [84, 153] on div "Escalation" at bounding box center [108, 149] width 98 height 10
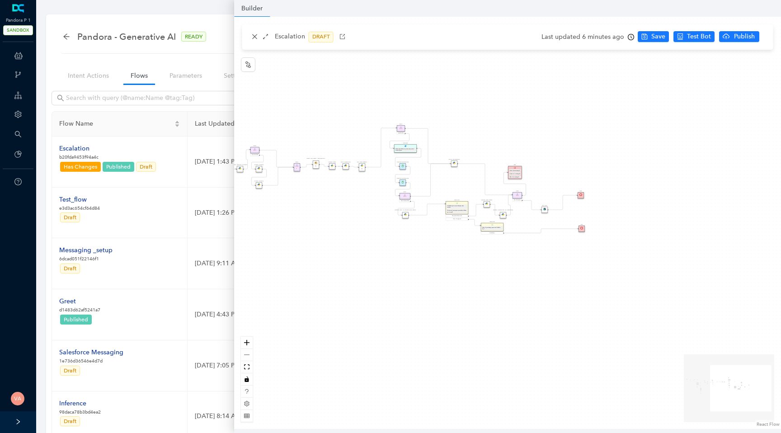
drag, startPoint x: 565, startPoint y: 237, endPoint x: 362, endPoint y: 212, distance: 204.1
click at [362, 212] on div "Data Table Start Rule P IsAvailable Rule newContact Get Contact details First N…" at bounding box center [507, 223] width 547 height 412
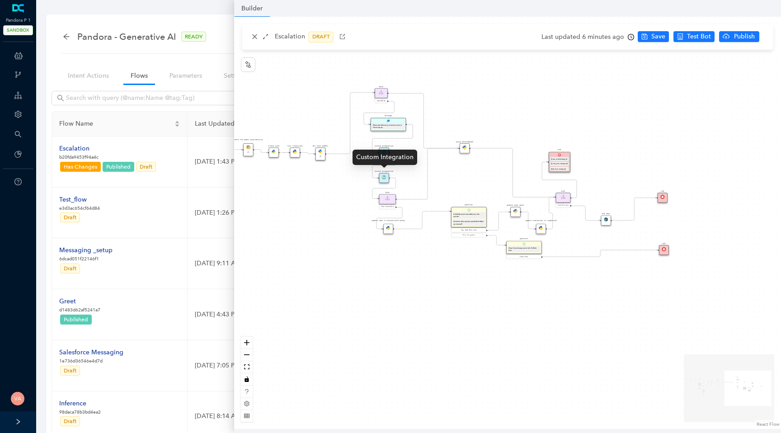
click at [383, 177] on img at bounding box center [384, 177] width 4 height 4
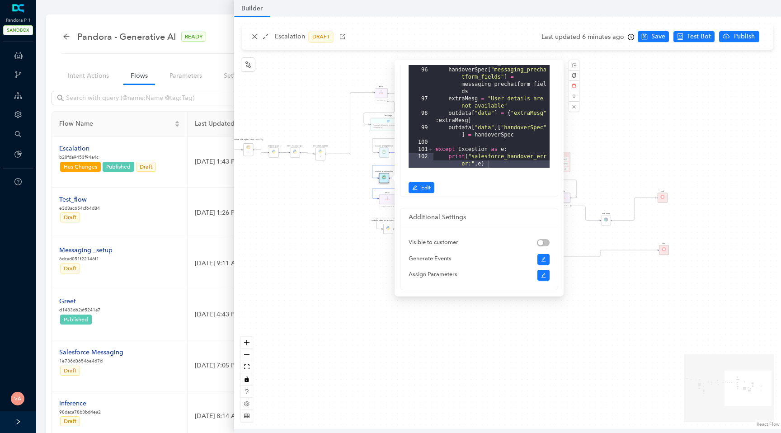
scroll to position [157, 0]
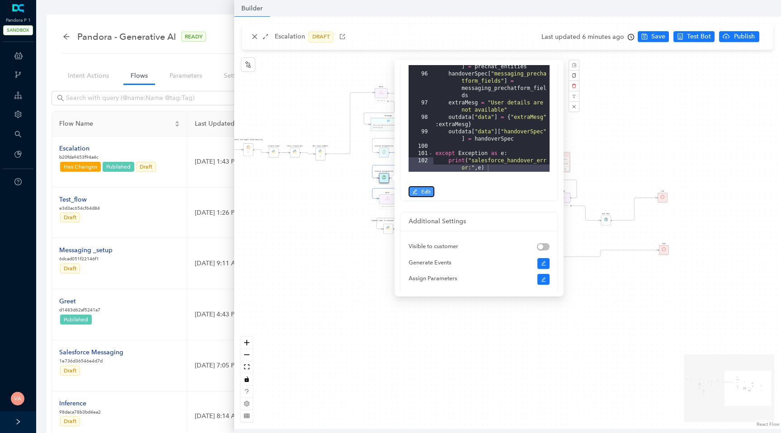
click at [420, 192] on button "Edit" at bounding box center [422, 191] width 26 height 11
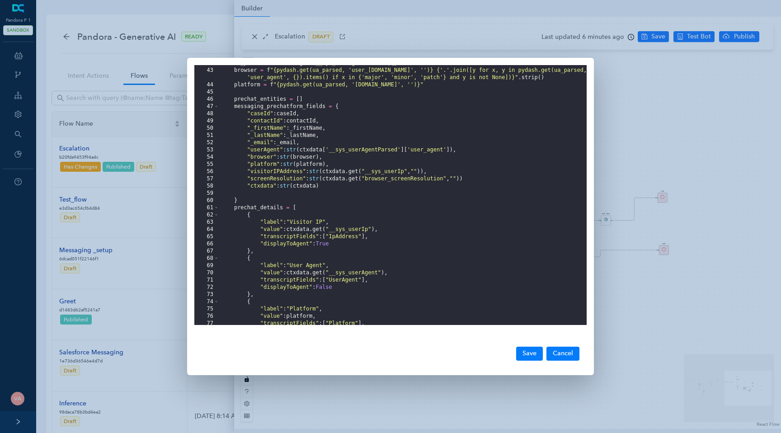
scroll to position [297, 0]
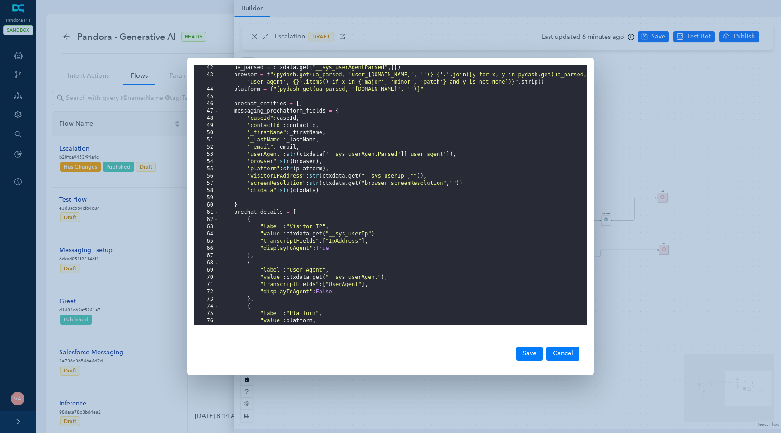
click at [490, 183] on div "ua_parsed = ctxdata . get ( "__sys_userAgentParsed" , { }) browser = f "{pydash…" at bounding box center [402, 201] width 367 height 274
click at [524, 355] on button "Save" at bounding box center [529, 354] width 27 height 14
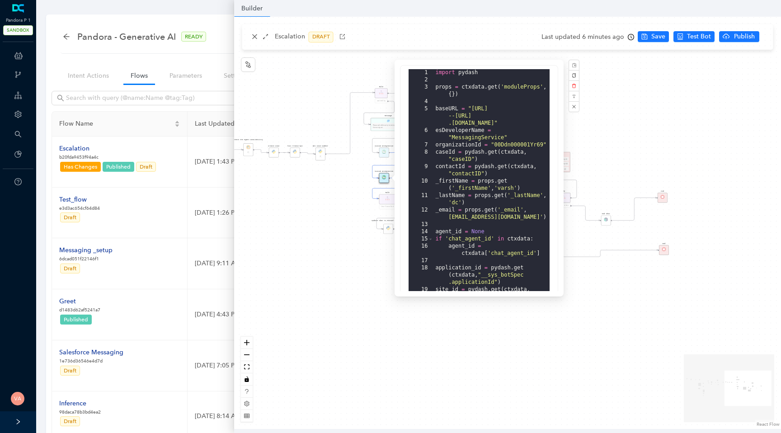
click at [652, 40] on div "Data Table Start Rule P IsAvailable Rule newContact Get Contact details First N…" at bounding box center [507, 223] width 547 height 412
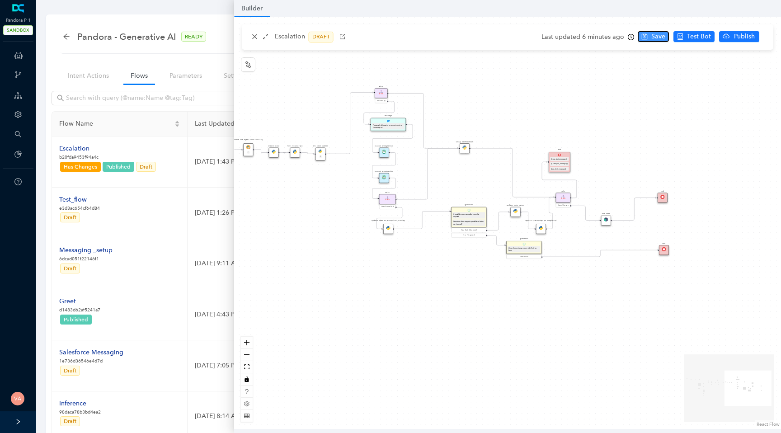
click at [654, 34] on span "Save" at bounding box center [658, 37] width 14 height 10
click at [202, 53] on div "Pandora - Generative AI READY Intent Action Train Test" at bounding box center [409, 39] width 696 height 28
click at [233, 71] on link "Settings" at bounding box center [236, 75] width 38 height 17
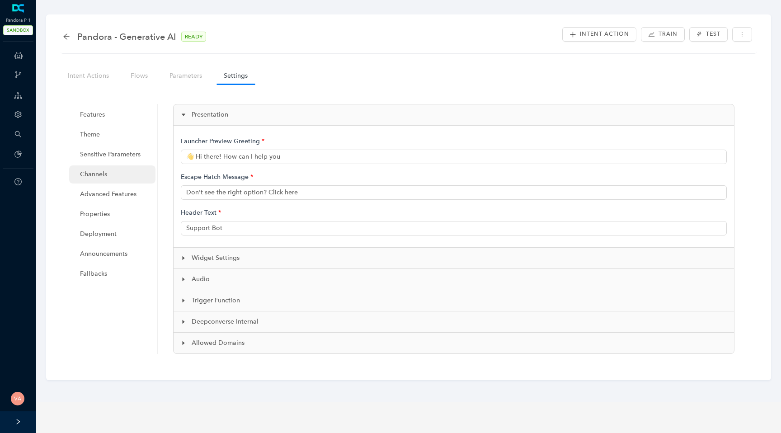
type input "👋 Hi there! How can I help you?"
type input "Pandora Support"
click at [222, 254] on span "Widget Settings" at bounding box center [459, 258] width 535 height 10
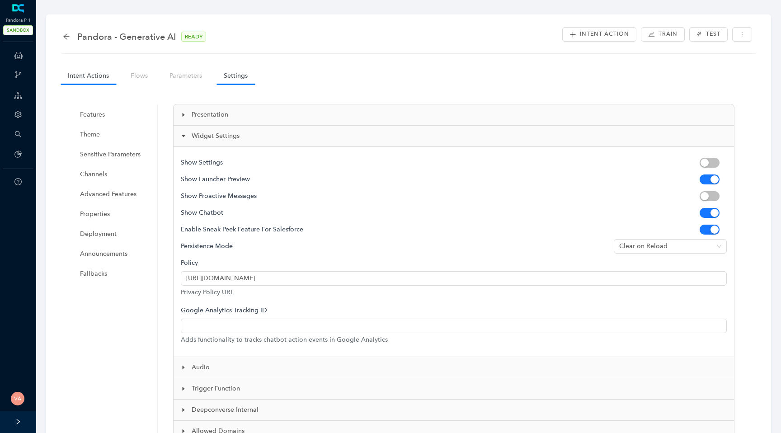
click at [85, 71] on link "Intent Actions" at bounding box center [89, 75] width 56 height 17
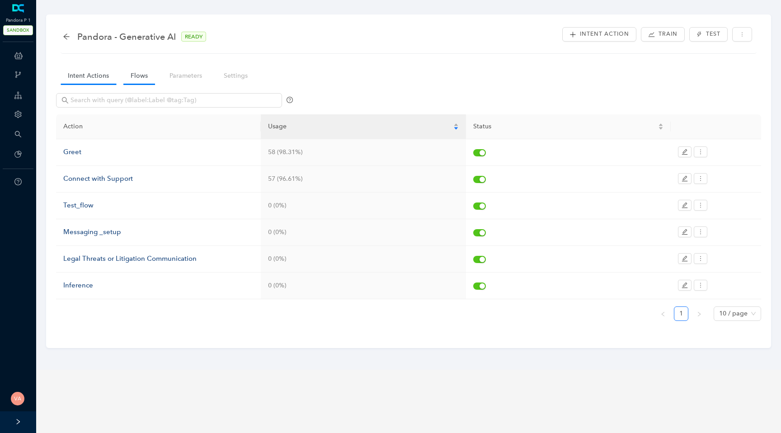
click at [134, 74] on link "Flows" at bounding box center [139, 75] width 32 height 17
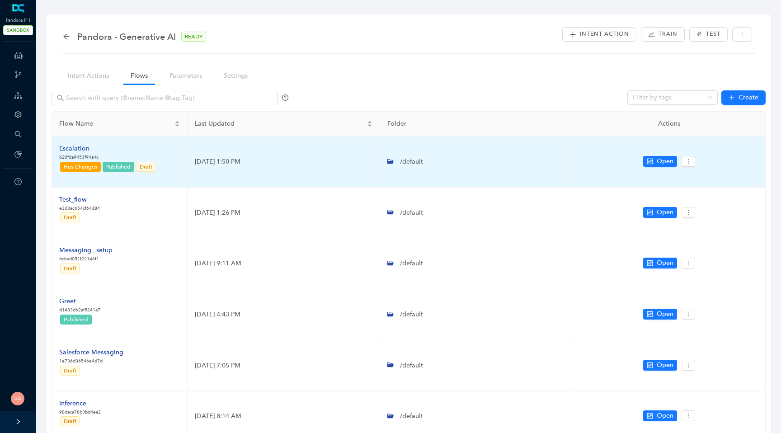
click at [75, 145] on div "Escalation" at bounding box center [108, 149] width 98 height 10
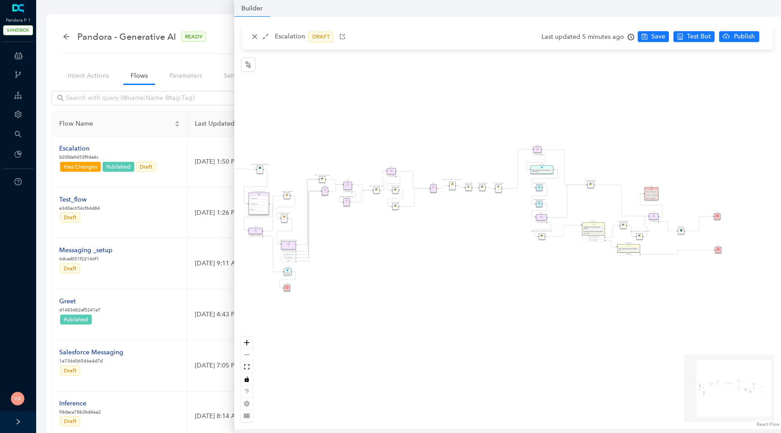
drag, startPoint x: 572, startPoint y: 247, endPoint x: 502, endPoint y: 242, distance: 70.7
click at [502, 242] on div "Data Table Start Rule P IsAvailable Rule newContact Get Contact details First N…" at bounding box center [507, 223] width 547 height 412
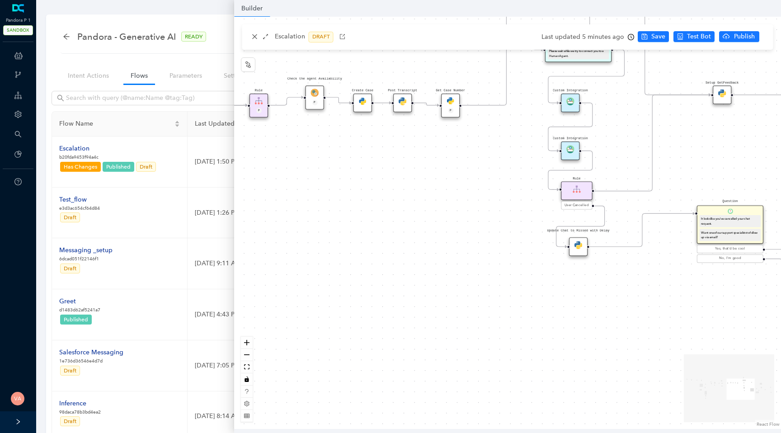
drag, startPoint x: 529, startPoint y: 268, endPoint x: 454, endPoint y: 348, distance: 109.0
click at [454, 348] on div "Data Table Start Rule P IsAvailable Rule newContact Get Contact details First N…" at bounding box center [507, 223] width 547 height 412
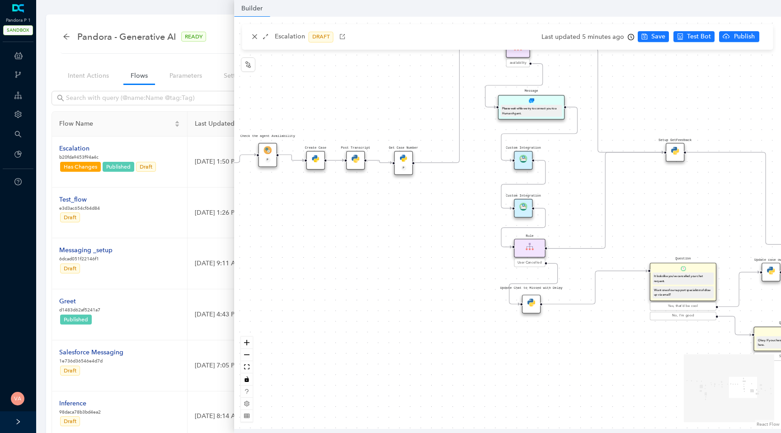
click at [524, 205] on img at bounding box center [523, 206] width 8 height 8
click at [521, 208] on img at bounding box center [523, 206] width 8 height 8
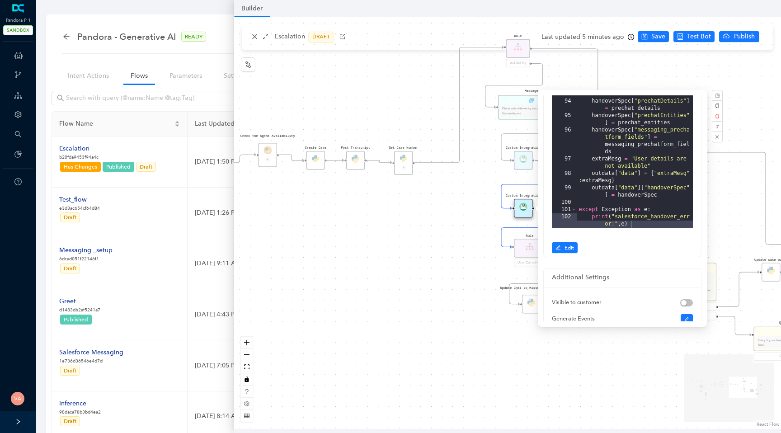
scroll to position [222, 0]
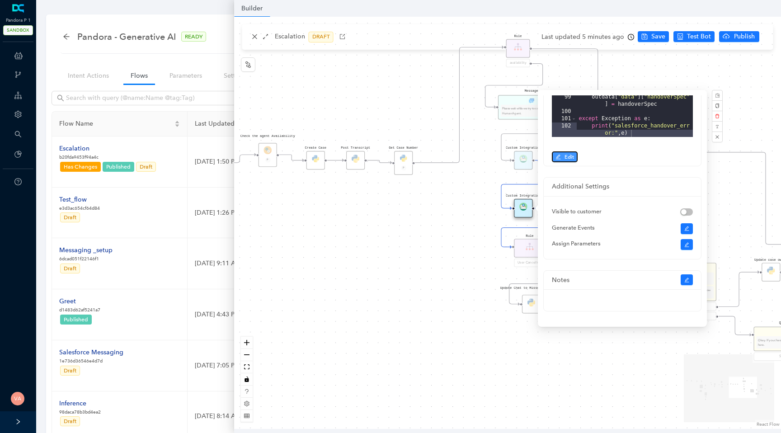
click at [574, 159] on button "Edit" at bounding box center [565, 156] width 26 height 11
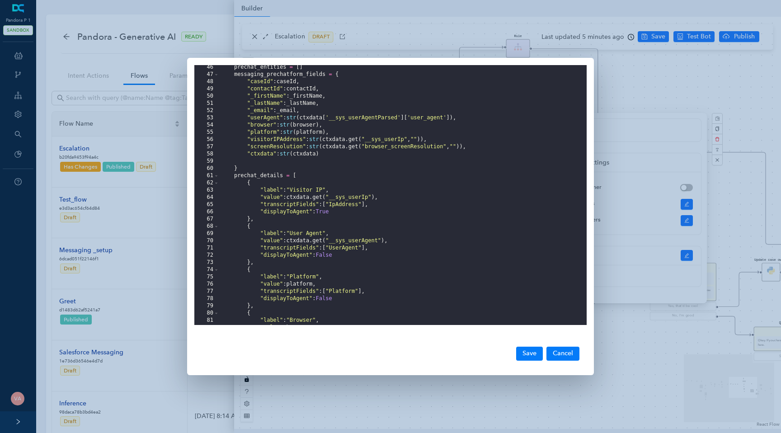
scroll to position [332, 0]
